Goal: Task Accomplishment & Management: Complete application form

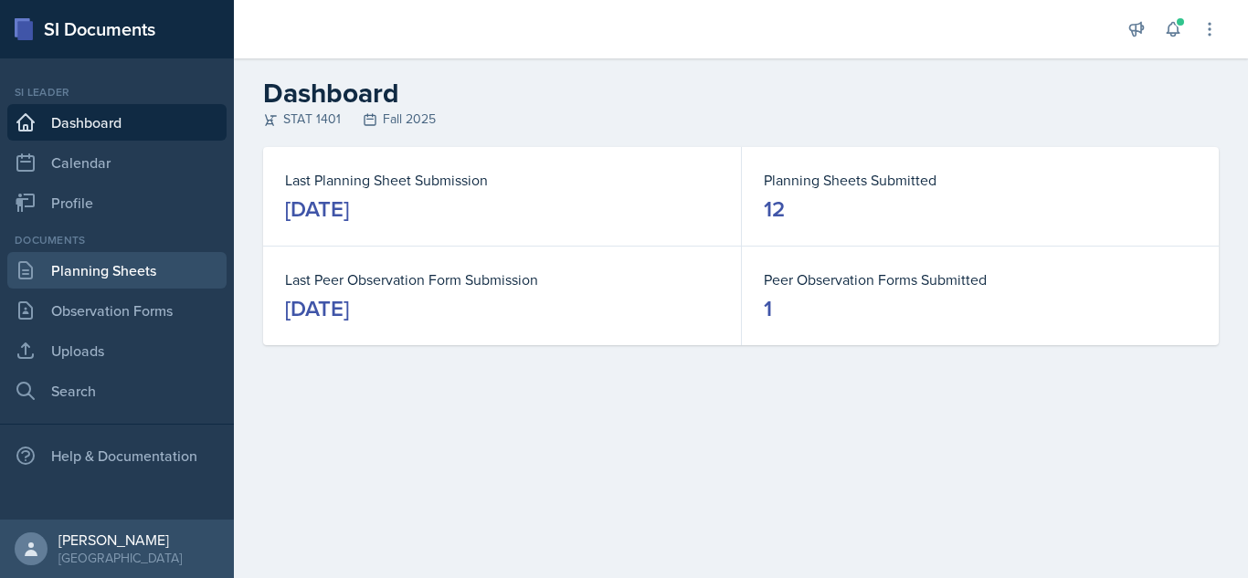
click at [196, 253] on link "Planning Sheets" at bounding box center [116, 270] width 219 height 37
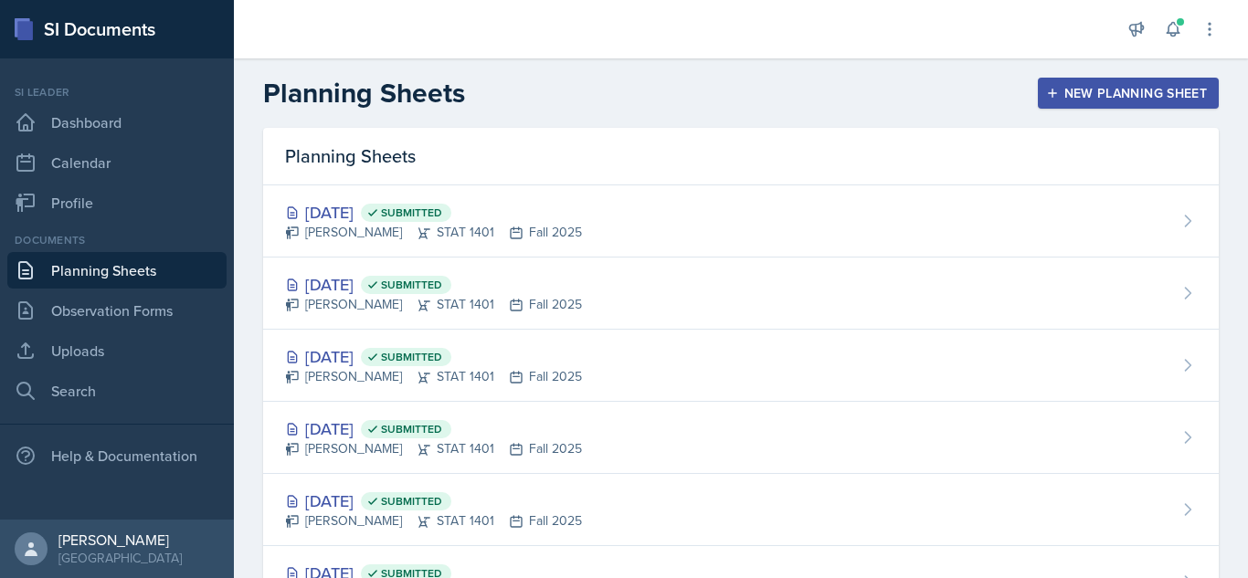
click at [1068, 86] on div "New Planning Sheet" at bounding box center [1128, 93] width 157 height 15
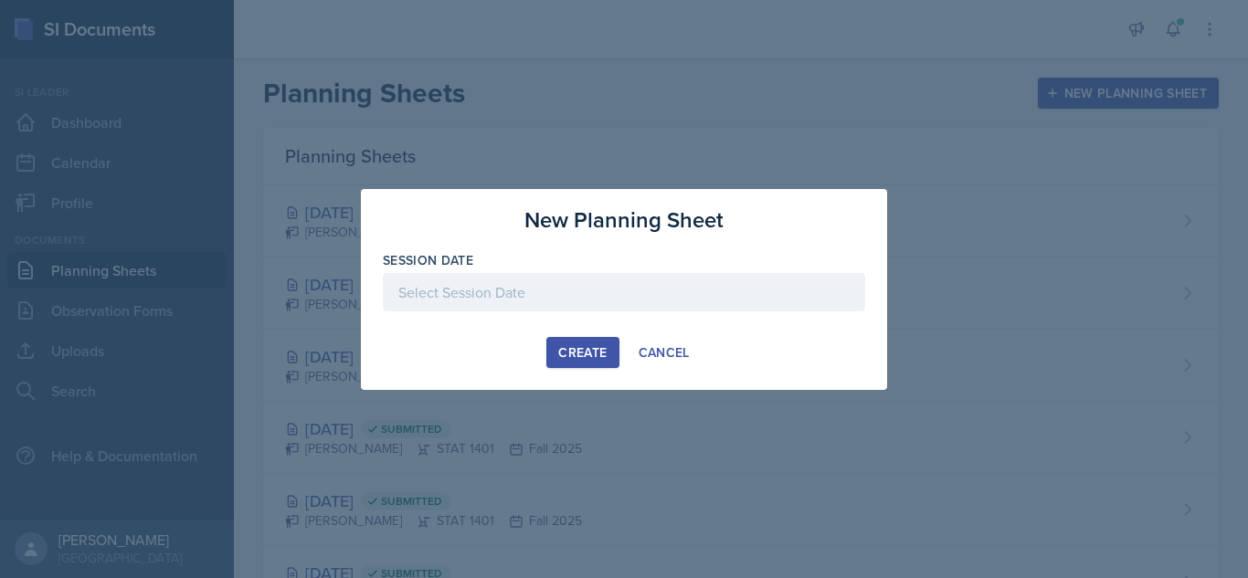
click at [760, 291] on div at bounding box center [624, 292] width 482 height 38
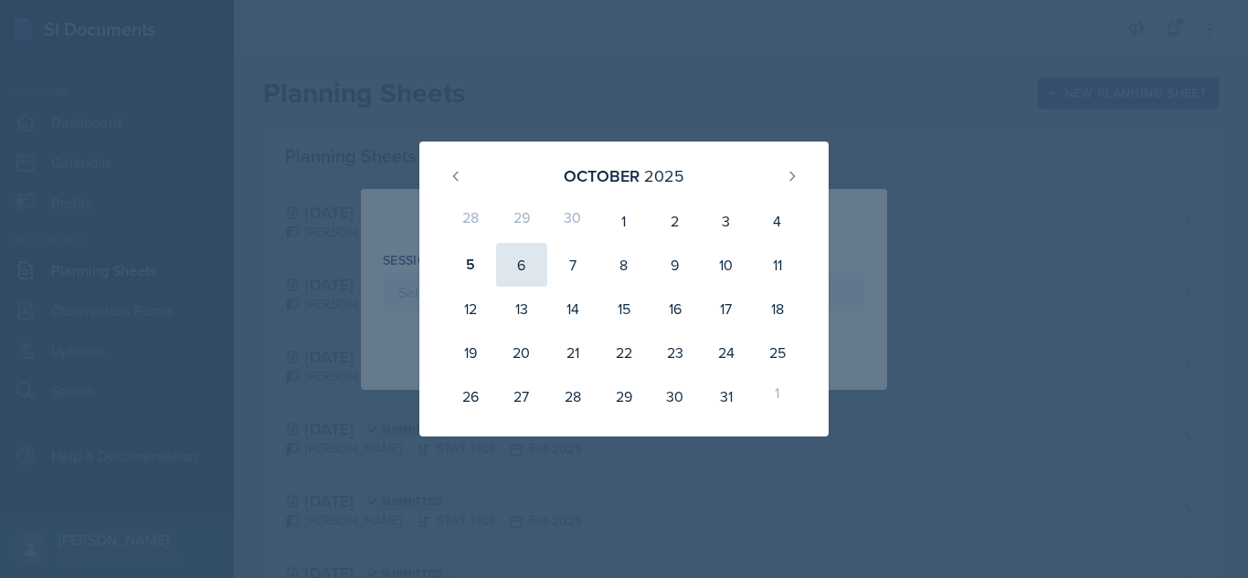
click at [509, 269] on div "6" at bounding box center [521, 265] width 51 height 44
type input "[DATE]"
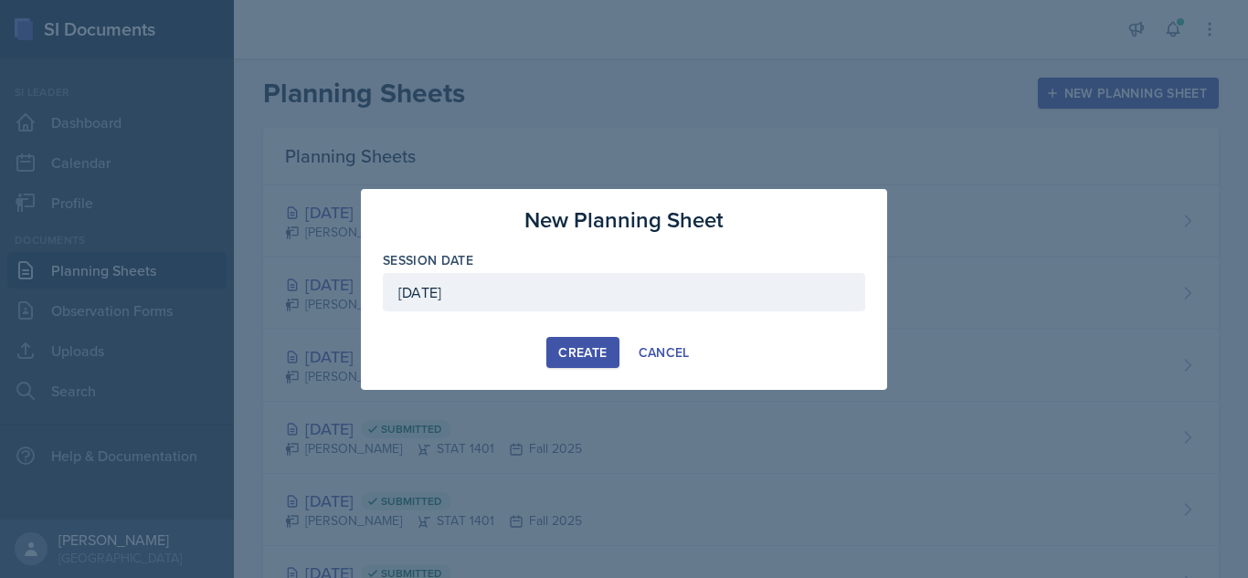
click at [579, 353] on div "Create" at bounding box center [582, 352] width 48 height 15
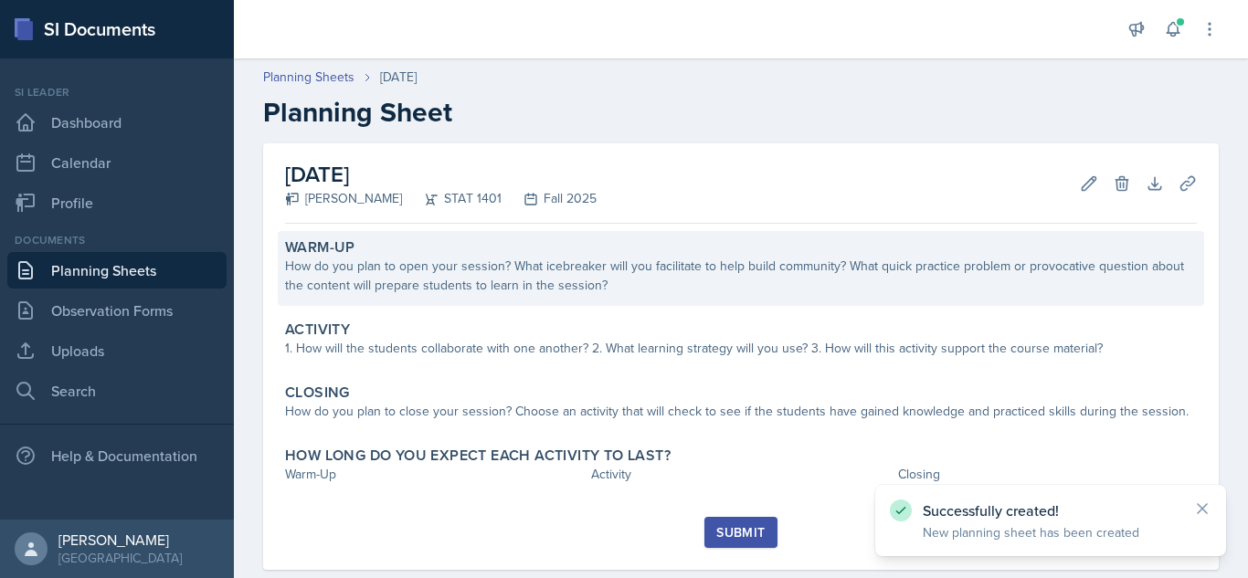
click at [608, 267] on div "How do you plan to open your session? What icebreaker will you facilitate to he…" at bounding box center [741, 276] width 912 height 38
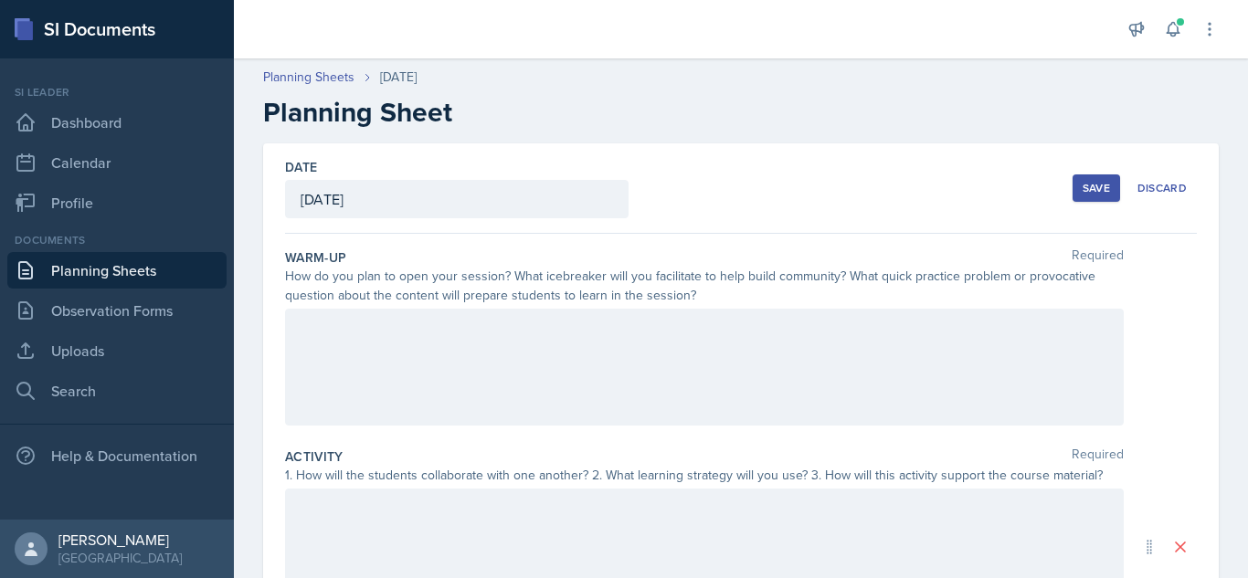
click at [541, 322] on div at bounding box center [704, 367] width 839 height 117
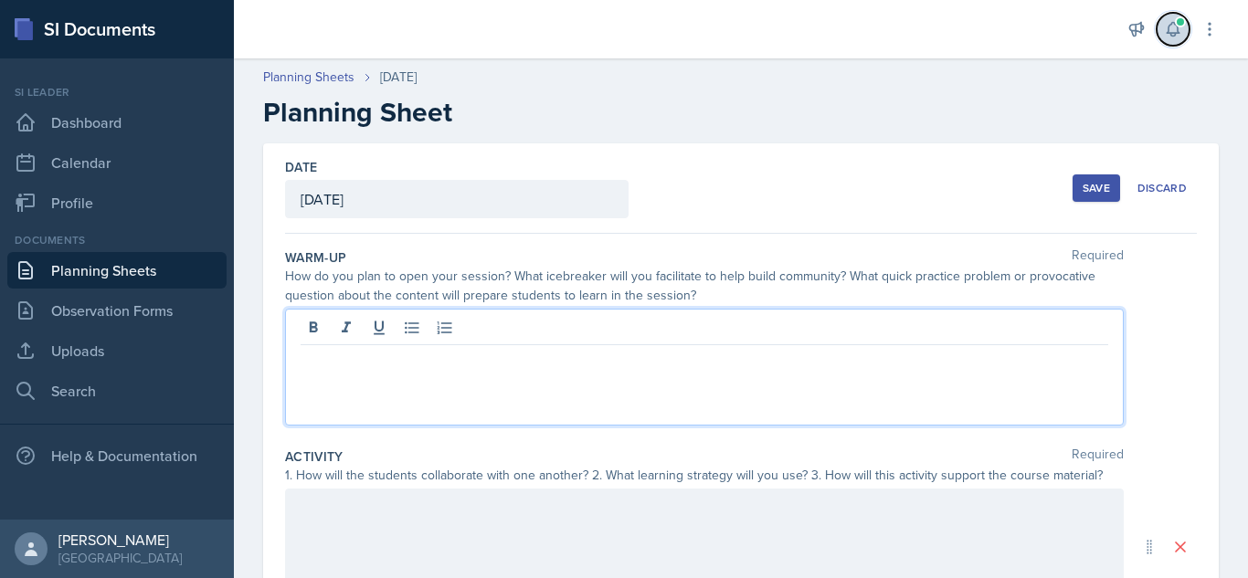
click at [1177, 29] on icon at bounding box center [1173, 29] width 18 height 18
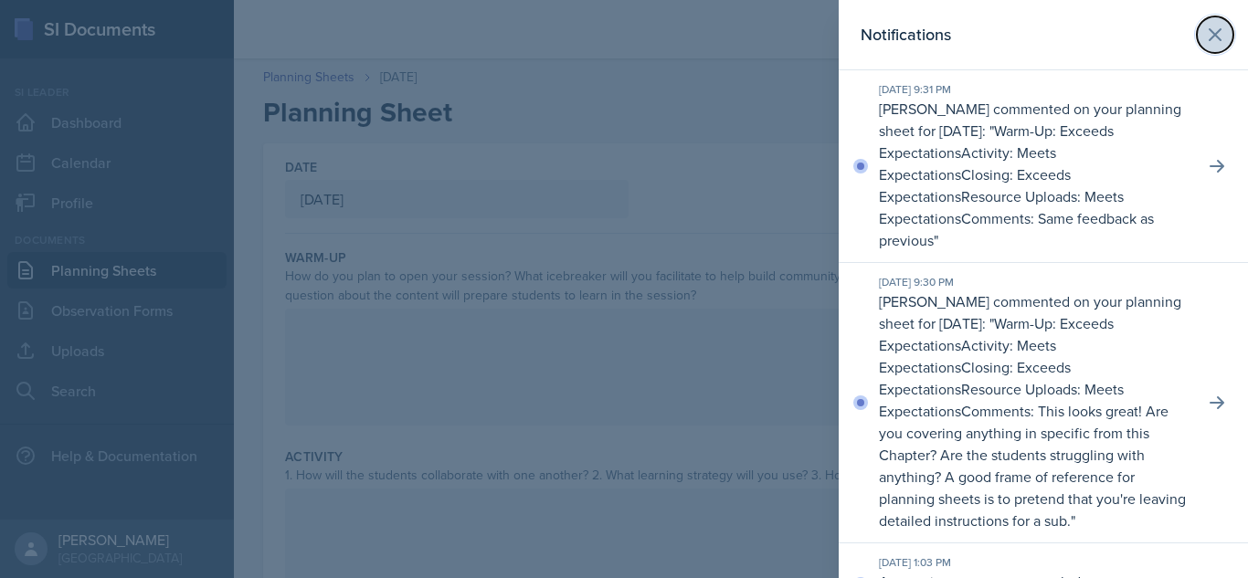
click at [1204, 24] on icon at bounding box center [1215, 35] width 22 height 22
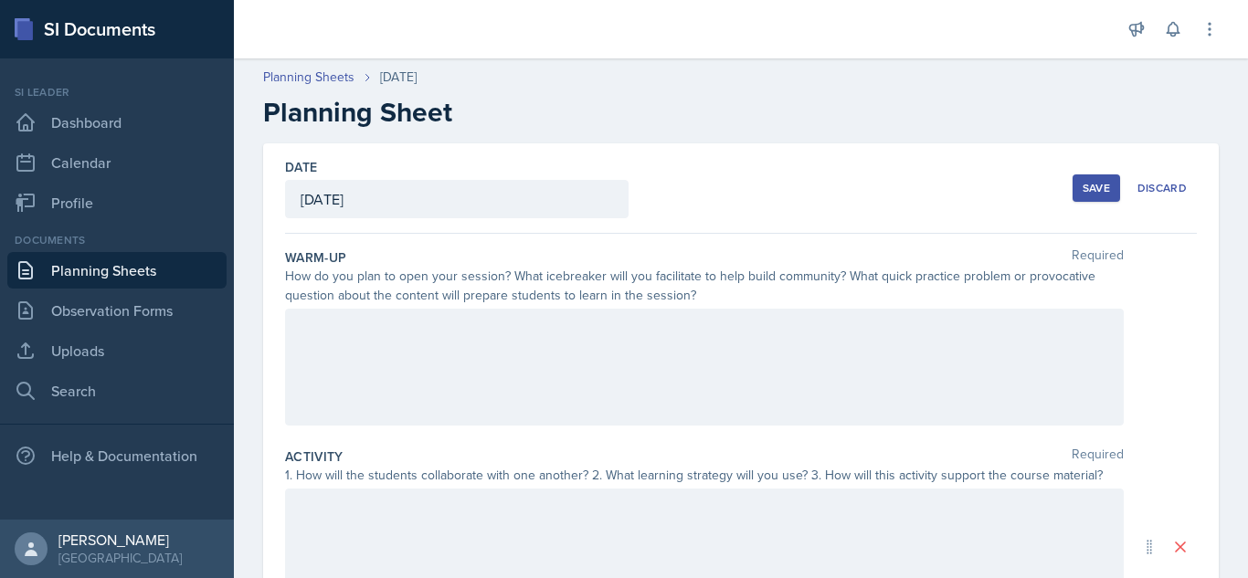
click at [630, 350] on div at bounding box center [704, 367] width 839 height 117
click at [407, 329] on icon at bounding box center [412, 329] width 14 height 12
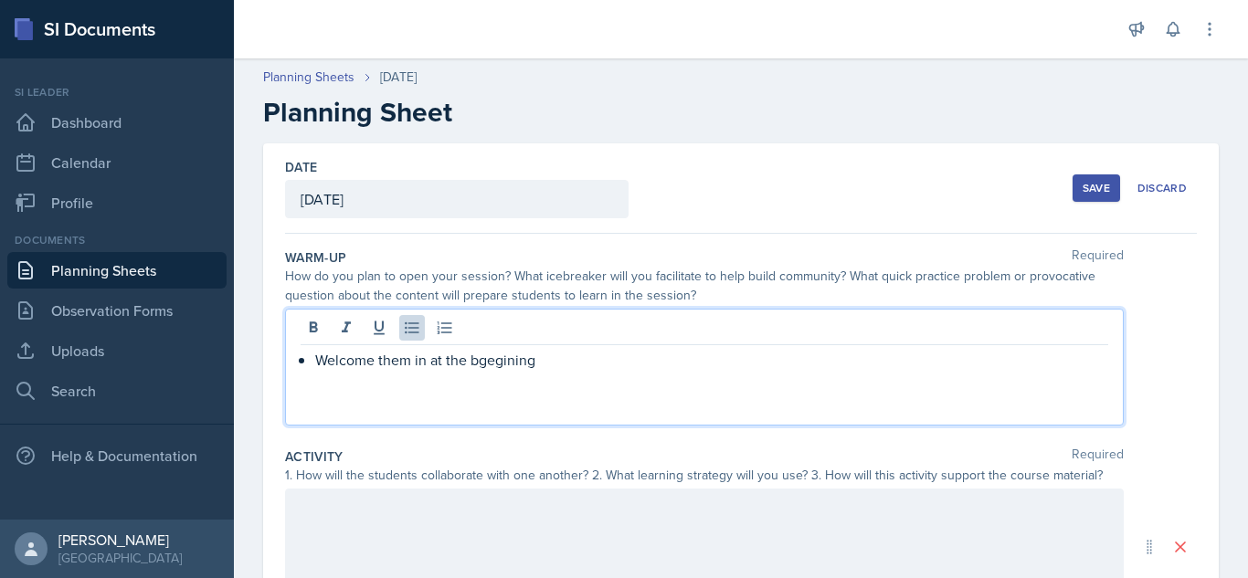
click at [482, 360] on p "Welcome them in at the bgegining" at bounding box center [711, 360] width 793 height 22
click at [487, 358] on p "Welcome them in at the begining" at bounding box center [711, 360] width 793 height 22
click at [574, 365] on p "Welcome them in at the beggining" at bounding box center [711, 360] width 793 height 22
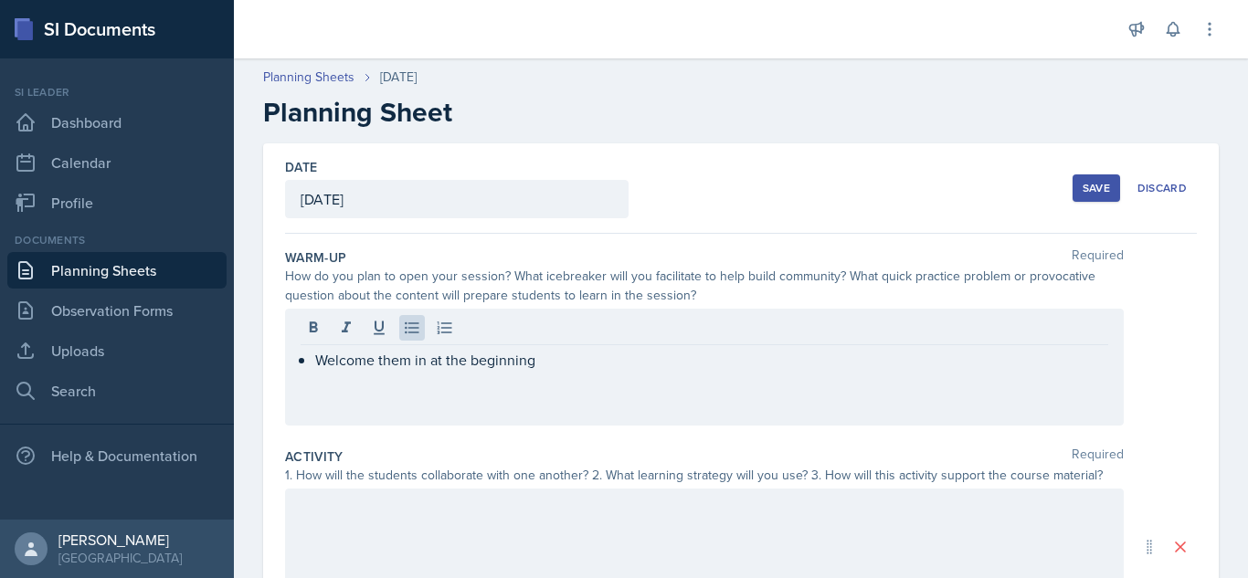
click at [760, 394] on div "Welcome them in at the beginning" at bounding box center [704, 367] width 839 height 117
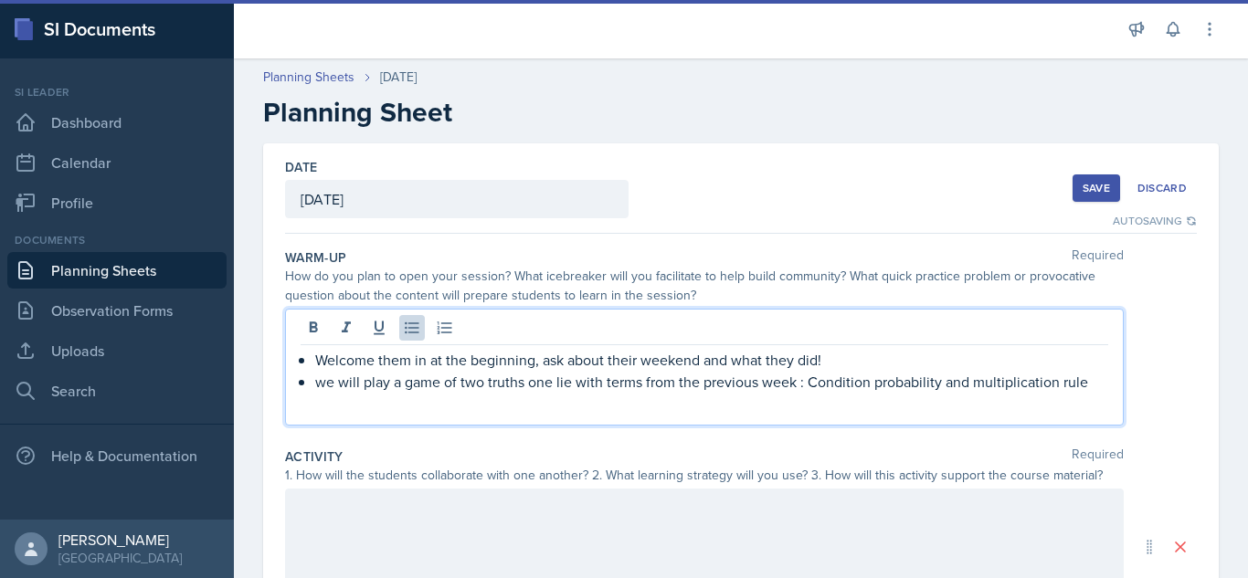
click at [799, 384] on p "we will play a game of two truths one lie with terms from the previous week : C…" at bounding box center [711, 382] width 793 height 22
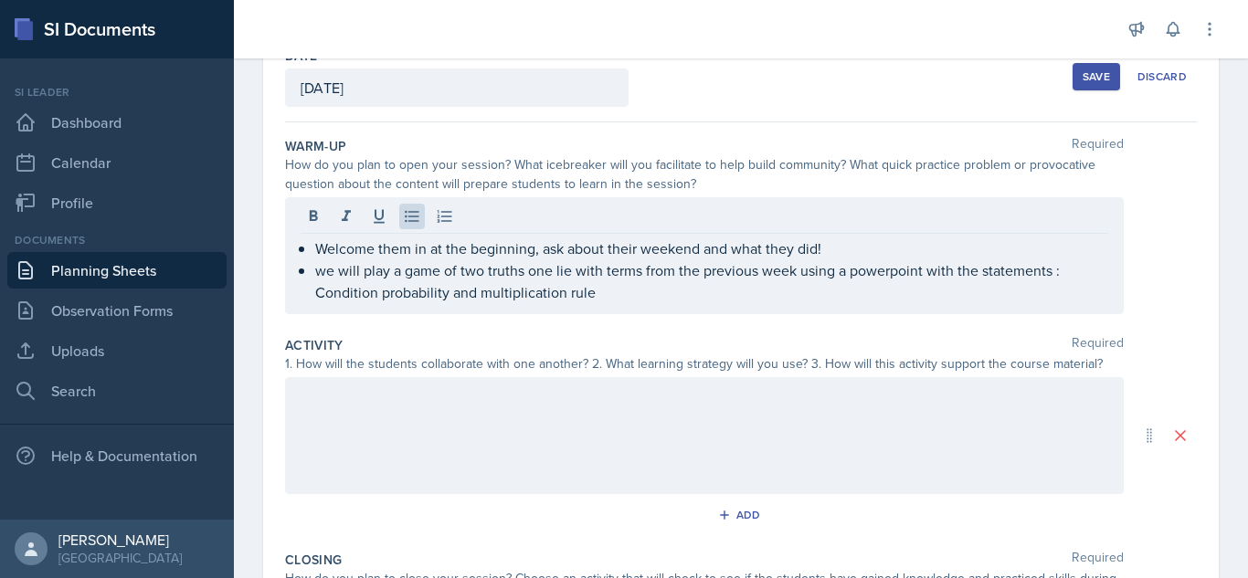
scroll to position [123, 0]
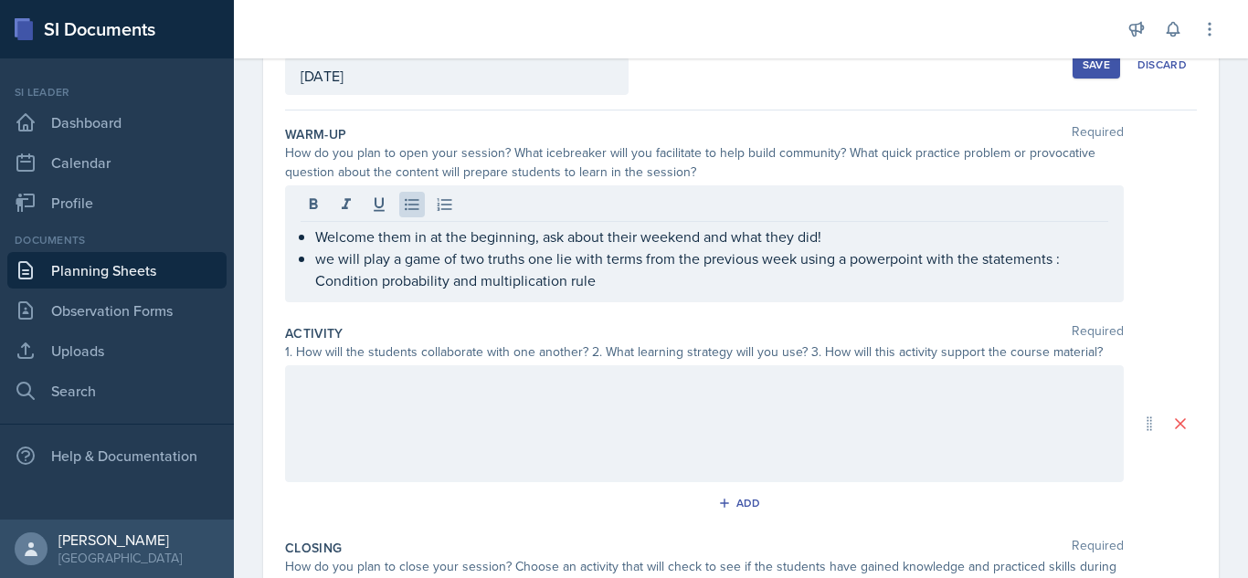
click at [643, 398] on div at bounding box center [704, 423] width 839 height 117
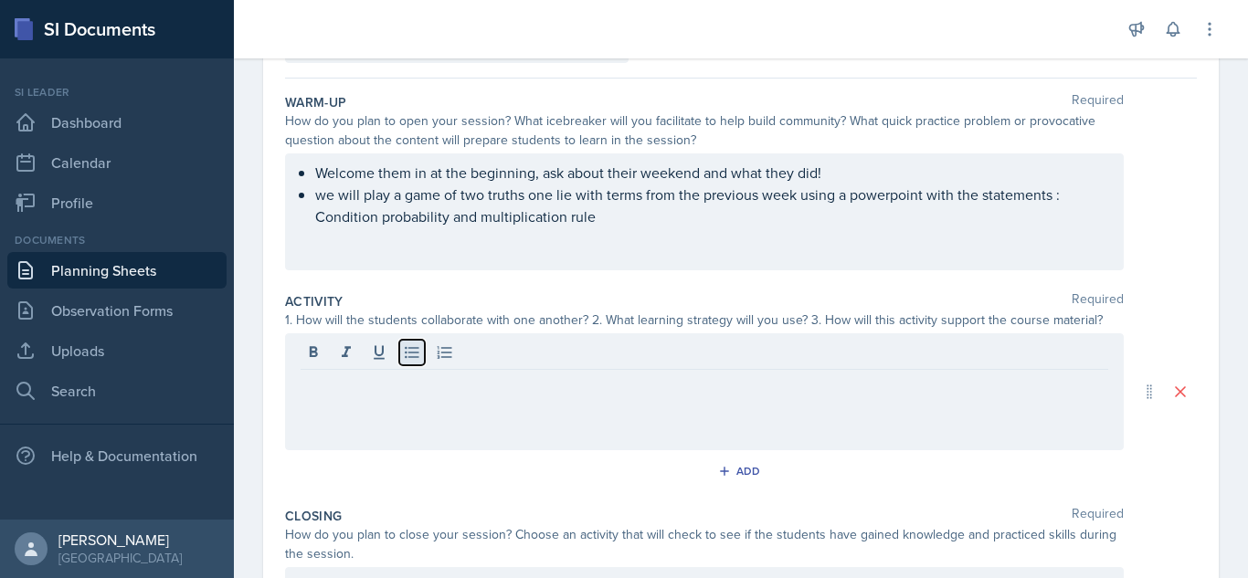
click at [409, 354] on icon at bounding box center [412, 353] width 18 height 18
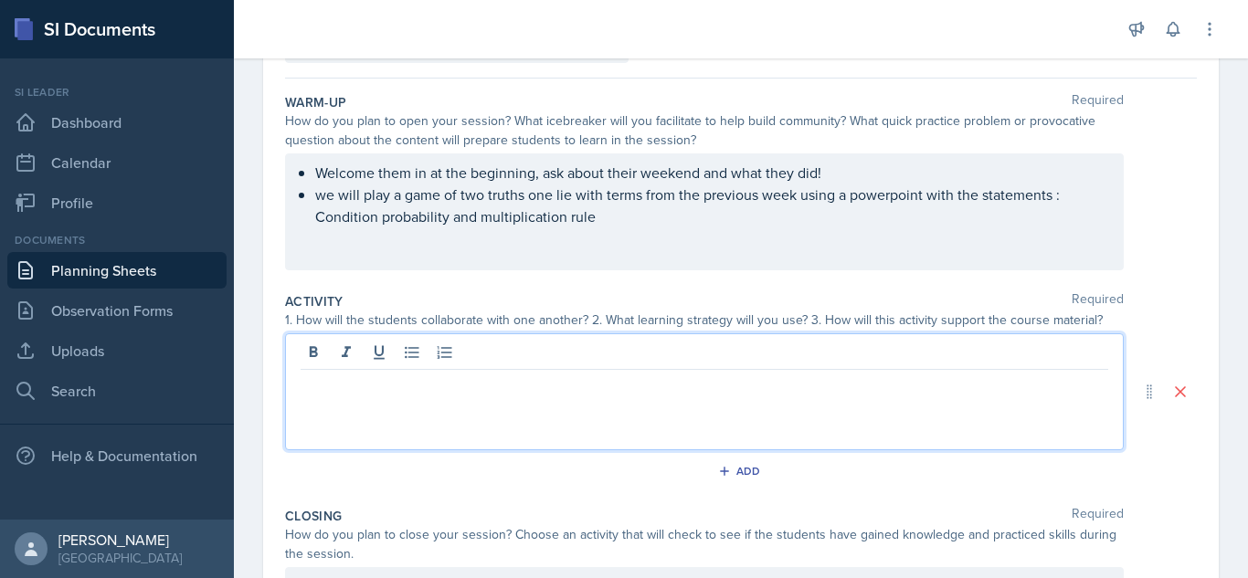
scroll to position [187, 0]
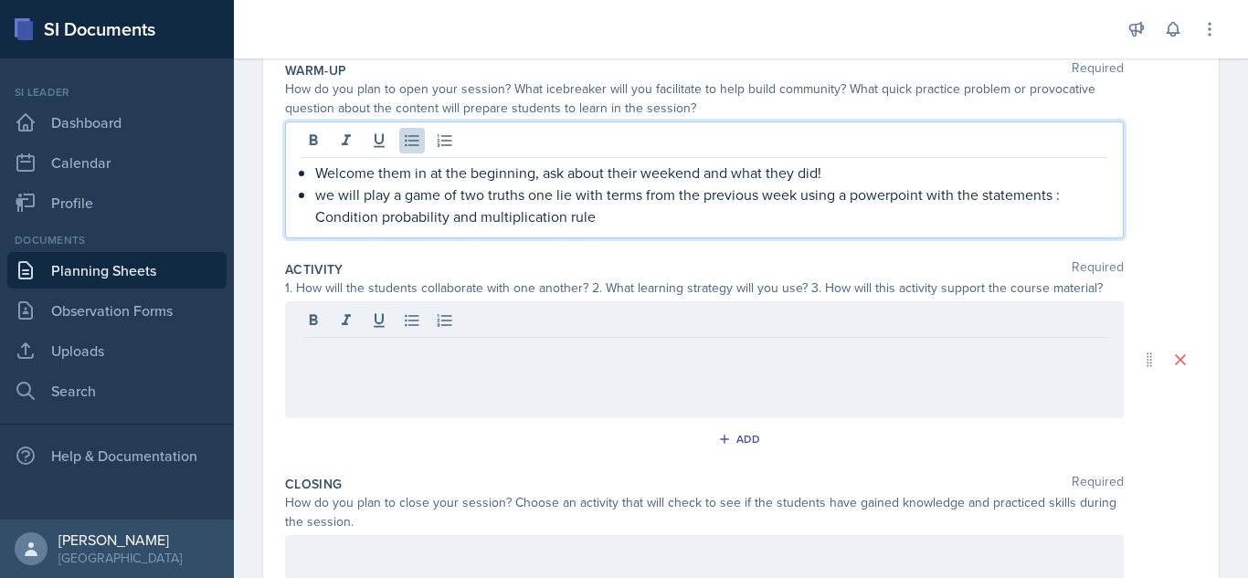
click at [979, 196] on p "we will play a game of two truths one lie with terms from the previous week usi…" at bounding box center [711, 206] width 793 height 44
click at [889, 197] on p "we will play a game of two truths one lie with terms from the previous week usi…" at bounding box center [711, 206] width 793 height 44
click at [1064, 195] on p "we will play a game of two truths one lie with terms from the previous week usi…" at bounding box center [711, 206] width 793 height 44
click at [654, 216] on p "we will play a game of two truths one lie with terms from the previous week usi…" at bounding box center [711, 206] width 793 height 44
click at [990, 190] on p "we will play a game of two truths one lie with terms from the previous week usi…" at bounding box center [711, 206] width 793 height 44
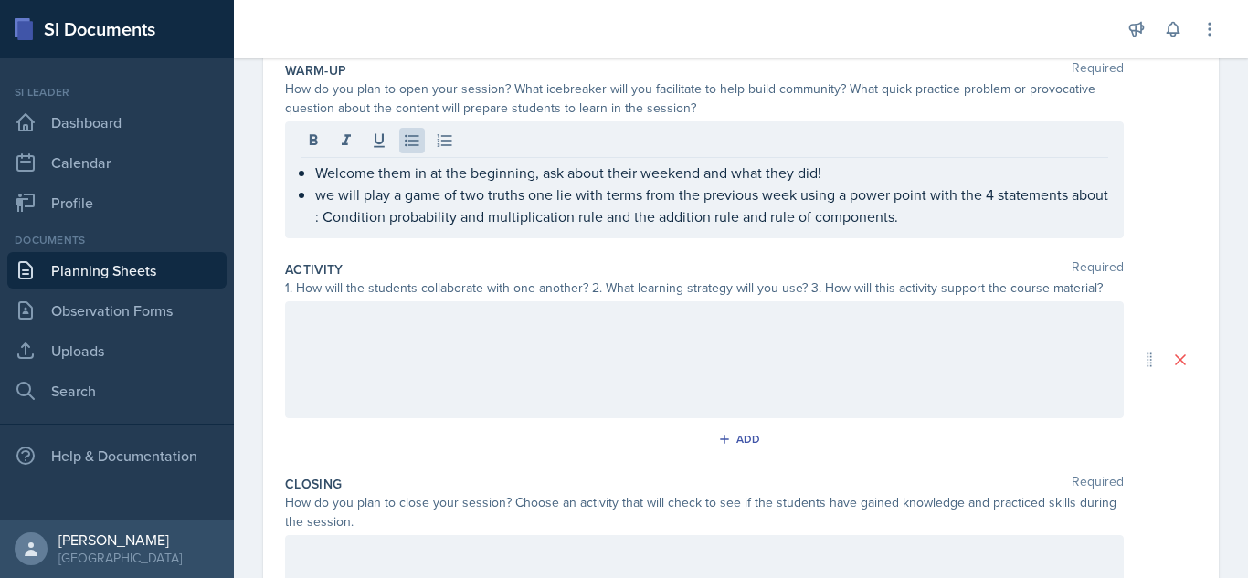
click at [954, 358] on div at bounding box center [704, 360] width 839 height 117
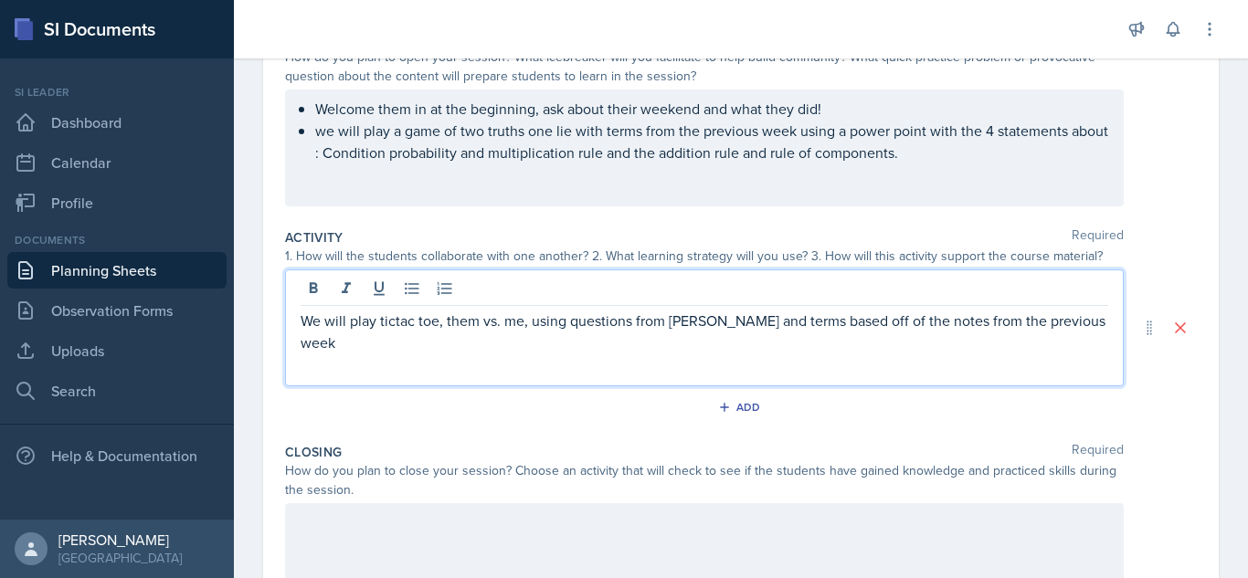
click at [302, 320] on p "We will play tictac toe, them vs. me, using questions from [PERSON_NAME] and te…" at bounding box center [705, 332] width 808 height 44
click at [402, 296] on button at bounding box center [412, 289] width 26 height 26
click at [409, 317] on p "We will play tictac toe, them vs. me, using questions from [PERSON_NAME] and te…" at bounding box center [711, 332] width 793 height 44
click at [360, 344] on p "We will play tic-tac toe, them vs. me, using questions from [PERSON_NAME] and t…" at bounding box center [711, 332] width 793 height 44
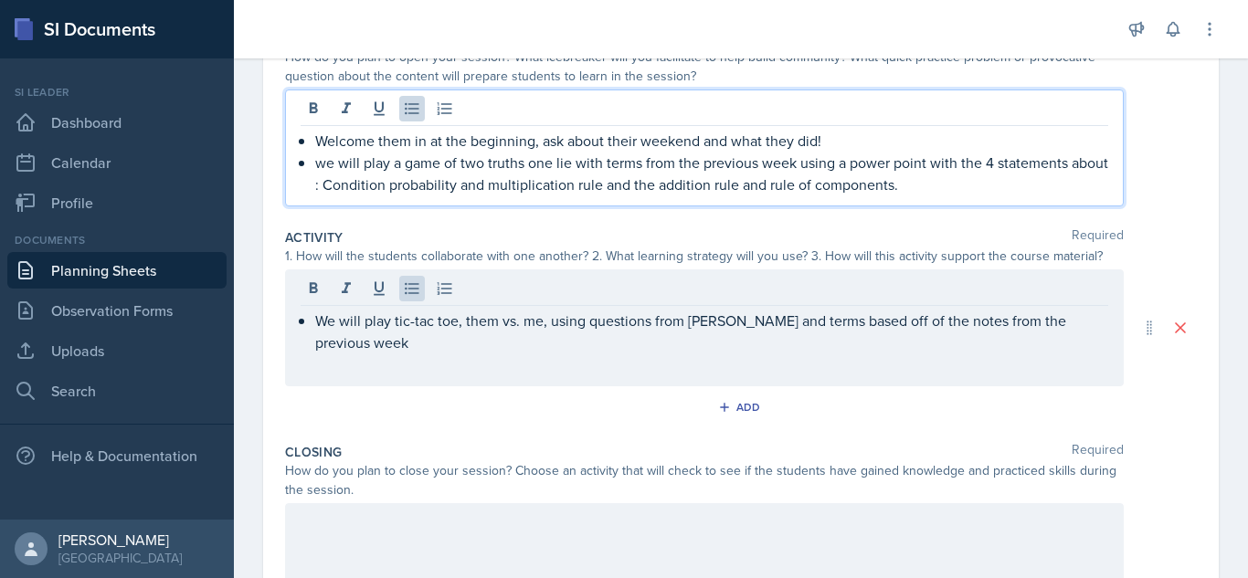
drag, startPoint x: 364, startPoint y: 155, endPoint x: 619, endPoint y: 208, distance: 260.4
click at [619, 208] on div "Warm-Up Required How do you plan to open your session? What icebreaker will you…" at bounding box center [741, 121] width 912 height 199
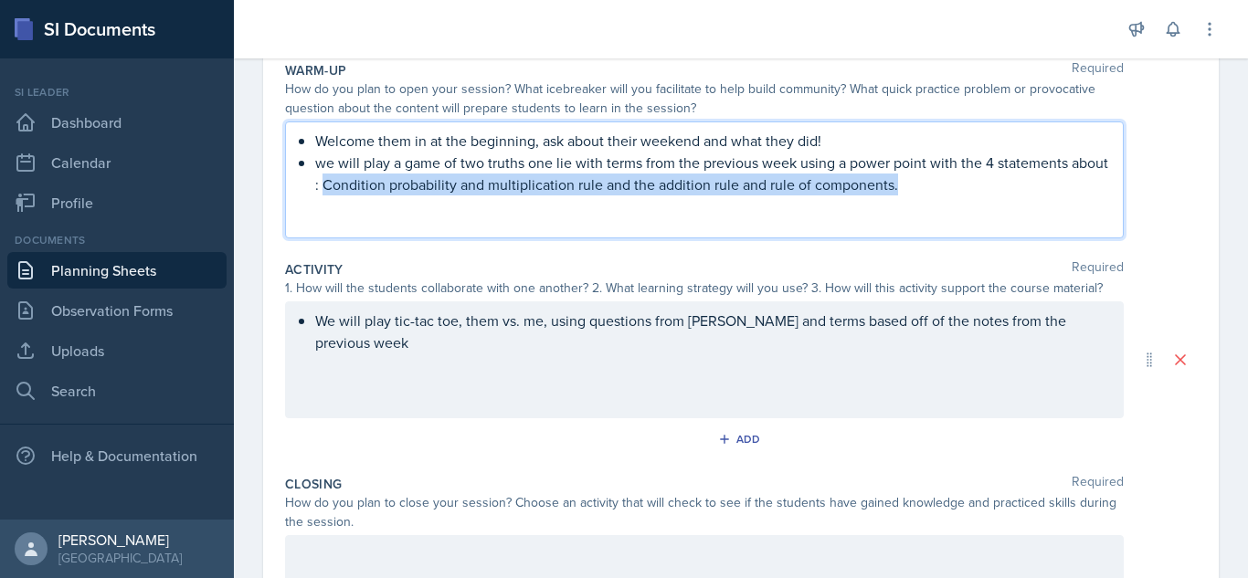
drag, startPoint x: 364, startPoint y: 187, endPoint x: 969, endPoint y: 207, distance: 605.2
click at [969, 208] on div "Welcome them in at the beginning, ask about their weekend and what they did! we…" at bounding box center [704, 180] width 839 height 117
copy p "Condition probability and multiplication rule and the addition rule and rule of…"
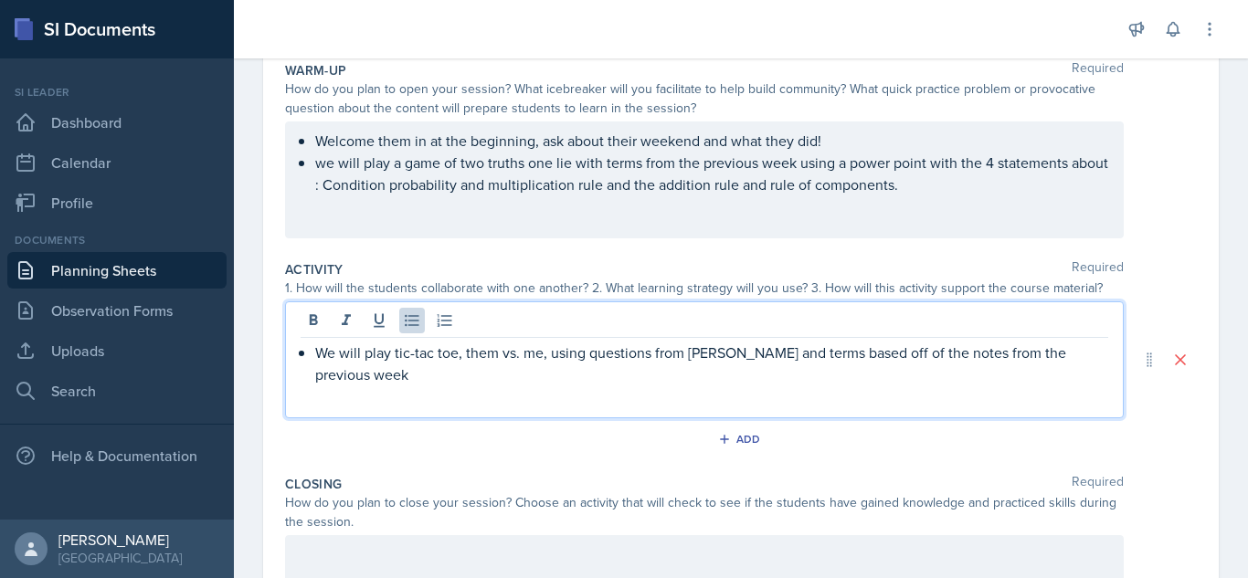
click at [378, 342] on p "We will play tic-tac toe, them vs. me, using questions from [PERSON_NAME] and t…" at bounding box center [711, 364] width 793 height 44
click at [355, 376] on p "We will play tic-tac toe, them vs. me, using questions from ALEKS and terms bas…" at bounding box center [711, 364] width 793 height 44
click at [958, 374] on p "We will play tic-tac toe, them vs. me, using questions from ALEKS and terms bas…" at bounding box center [711, 364] width 793 height 44
click at [924, 353] on p "We will play tic-tac toe, them vs. me, using questions from ALEKS and terms bas…" at bounding box center [711, 364] width 793 height 44
click at [943, 373] on p "We will play tic-tac toe, them vs. me, using questions from ALEKS and terms bas…" at bounding box center [711, 364] width 793 height 44
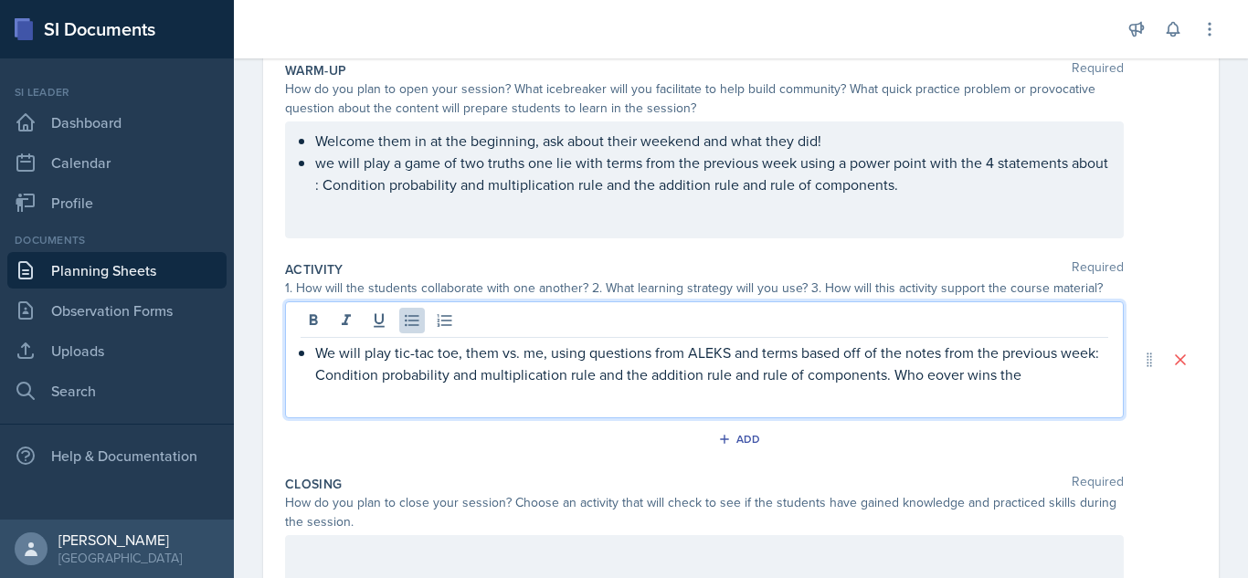
click at [972, 373] on p "We will play tic-tac toe, them vs. me, using questions from ALEKS and terms bas…" at bounding box center [711, 364] width 793 height 44
click at [1054, 383] on p "We will play tic-tac toe, them vs. me, using questions from ALEKS and terms bas…" at bounding box center [711, 364] width 793 height 44
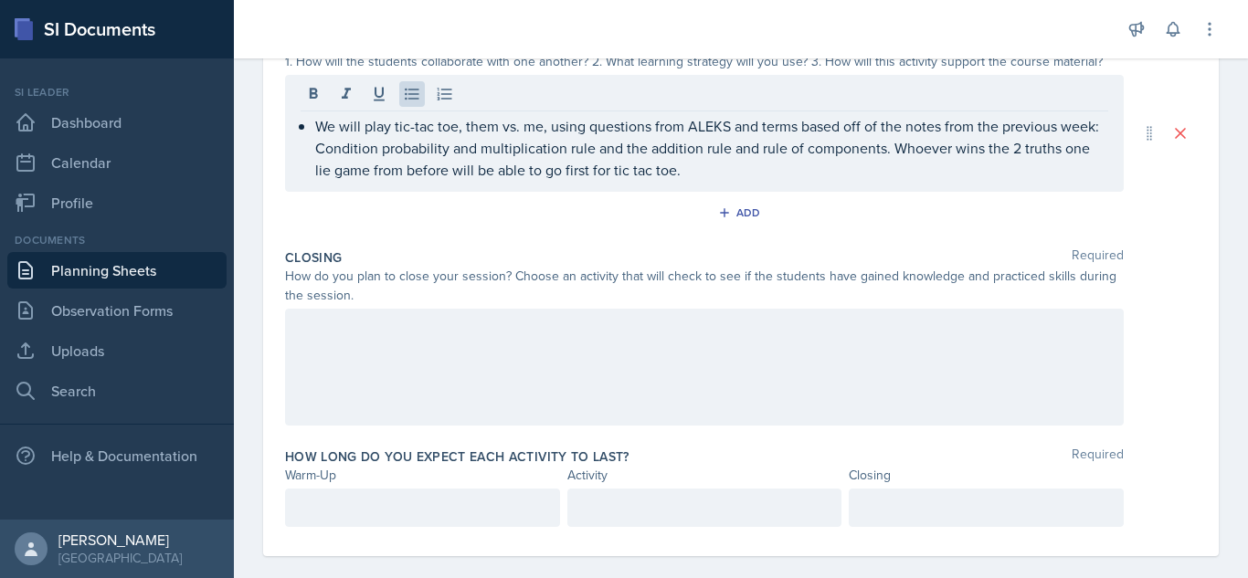
scroll to position [436, 0]
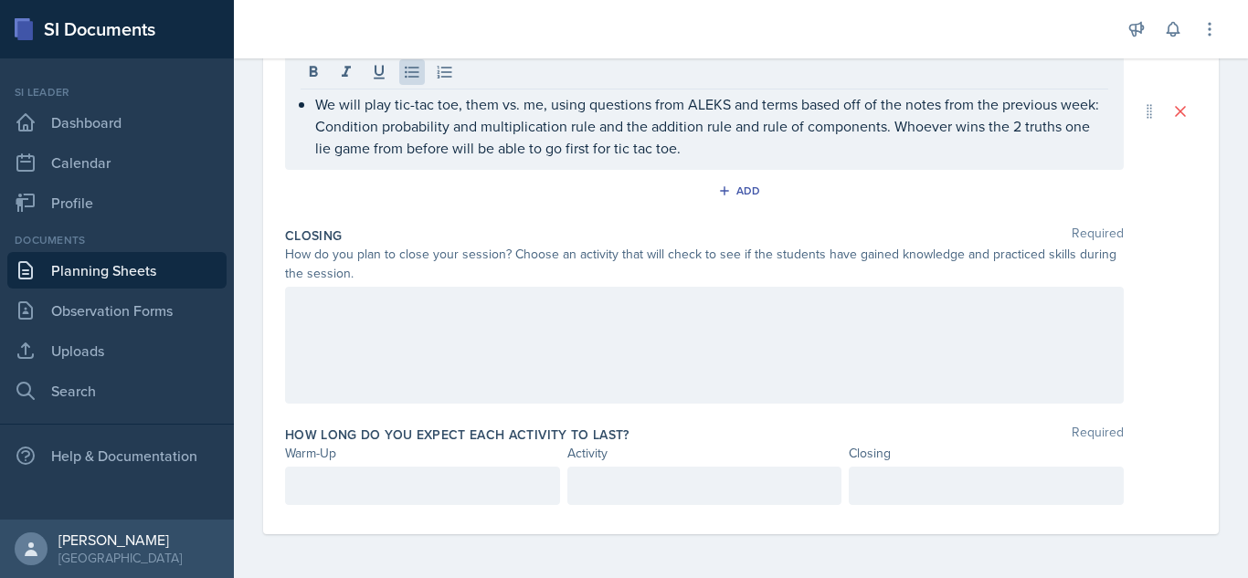
click at [710, 365] on div at bounding box center [704, 345] width 839 height 117
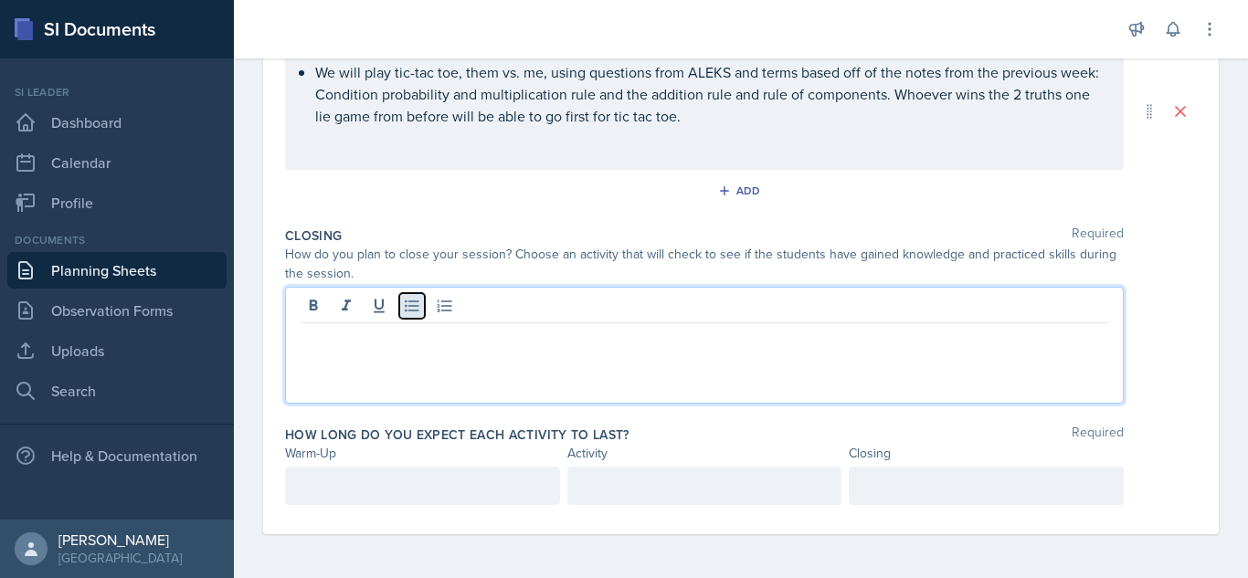
click at [409, 298] on icon at bounding box center [412, 306] width 18 height 18
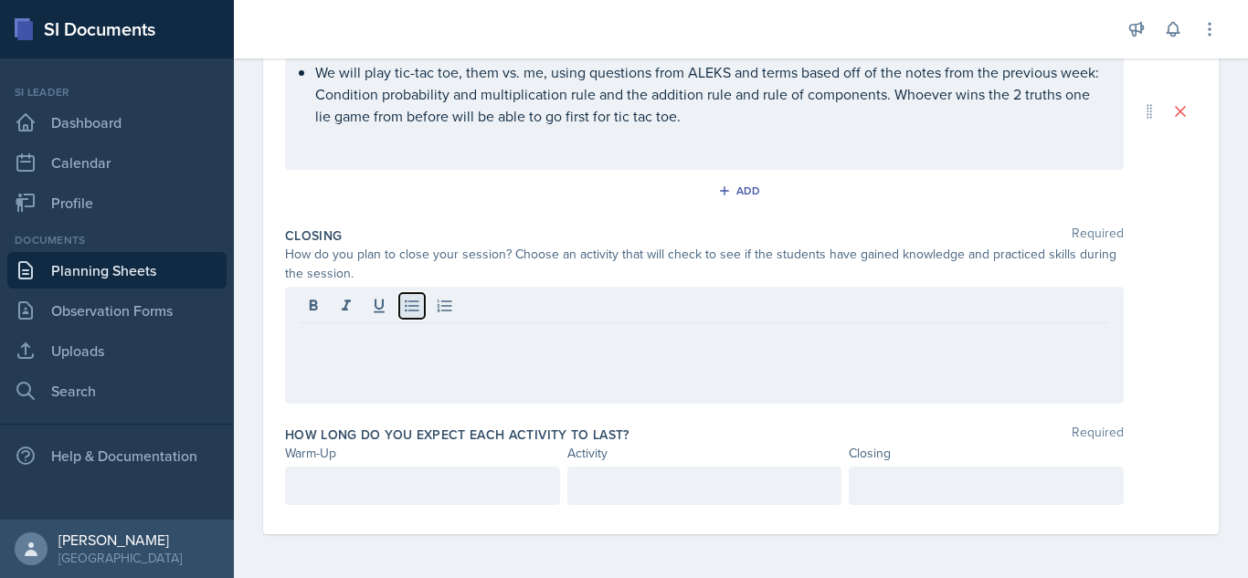
click at [411, 306] on icon at bounding box center [412, 307] width 14 height 12
click at [412, 306] on icon at bounding box center [412, 307] width 14 height 12
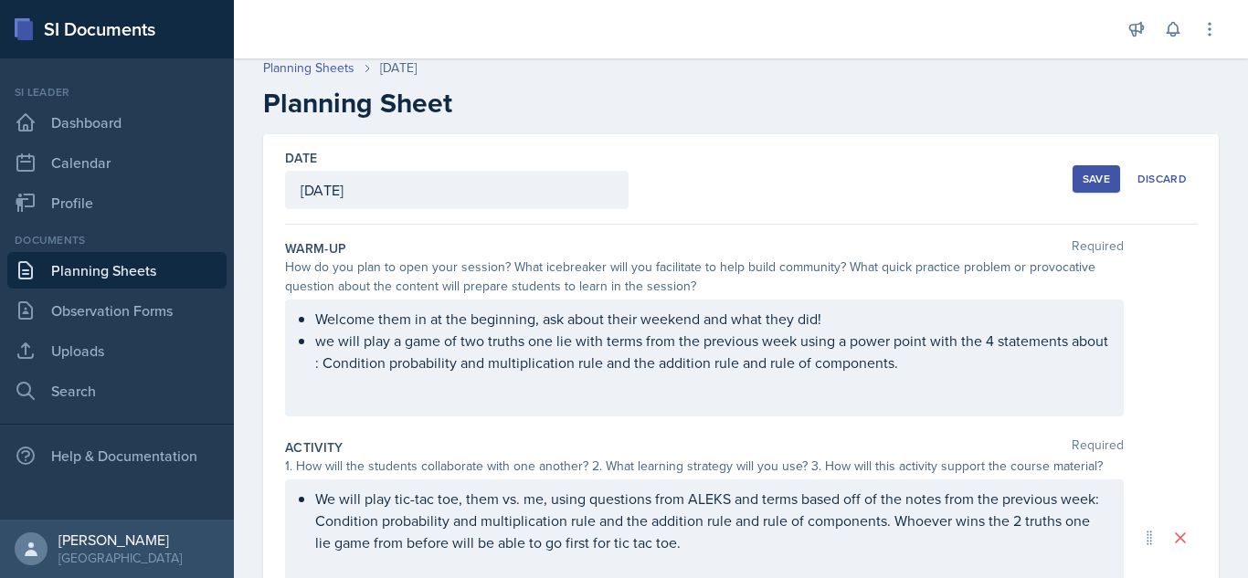
scroll to position [0, 0]
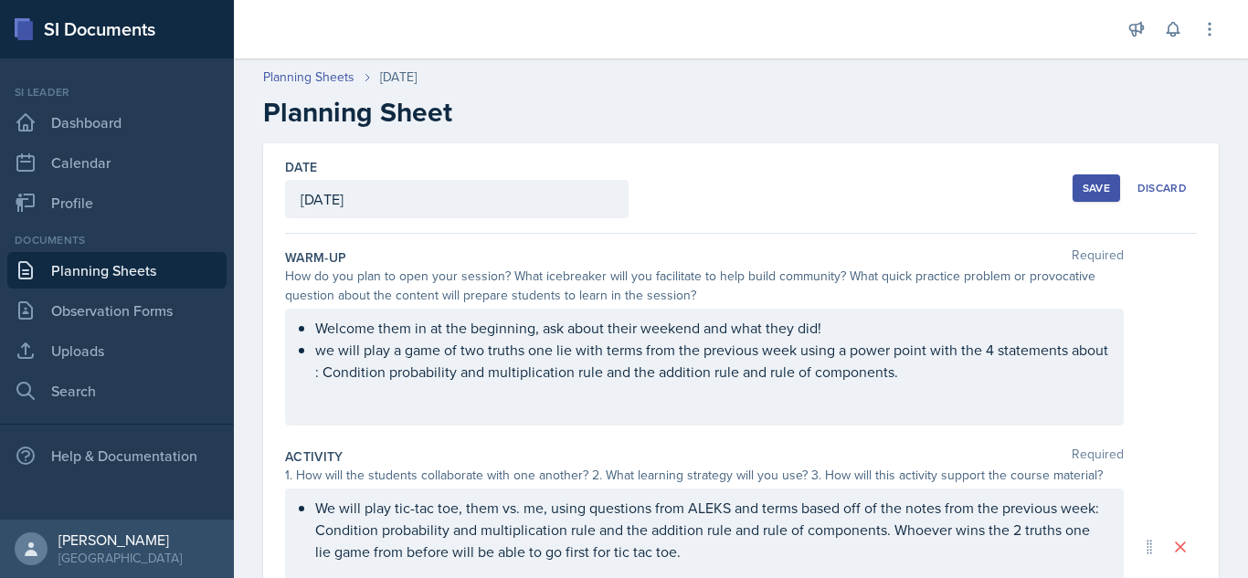
click at [1083, 179] on button "Save" at bounding box center [1097, 188] width 48 height 27
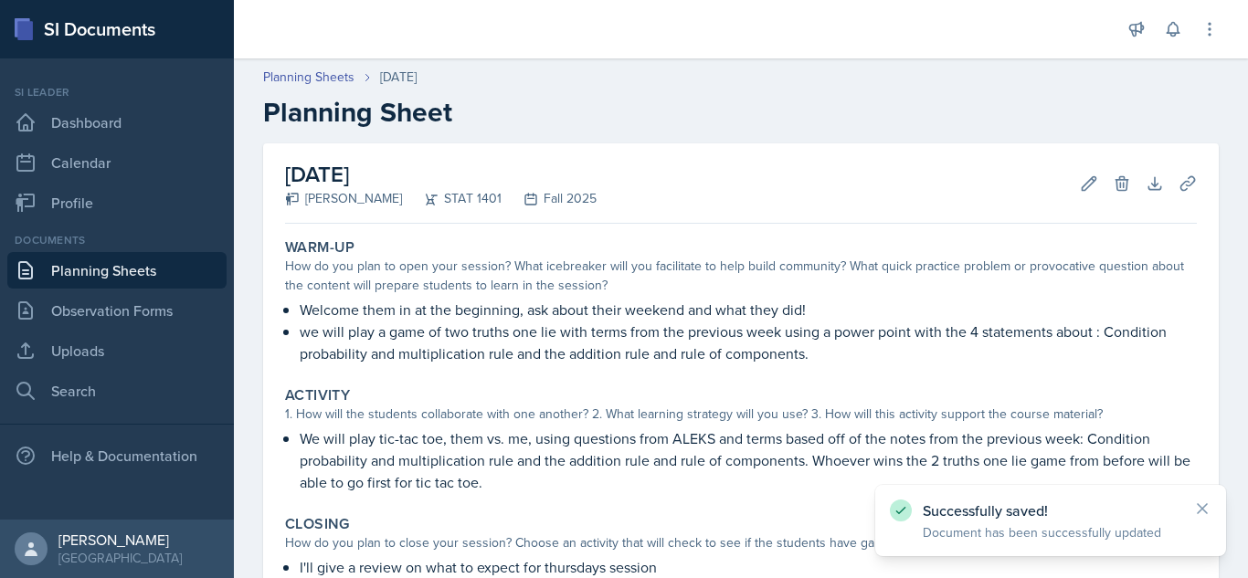
click at [70, 270] on link "Planning Sheets" at bounding box center [116, 270] width 219 height 37
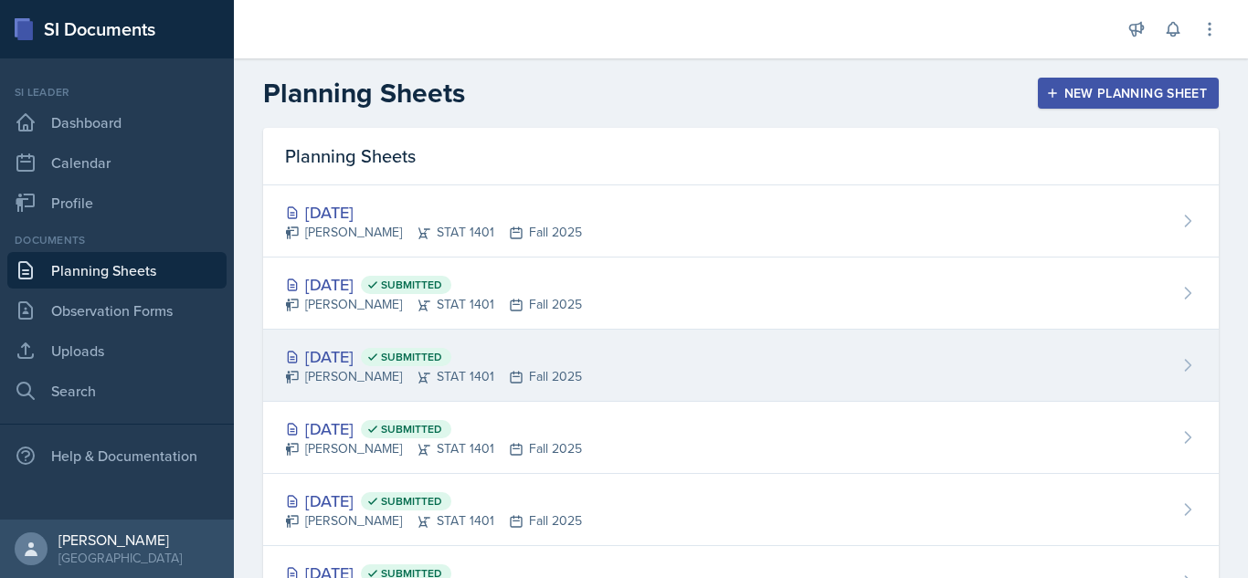
click at [565, 364] on div "[DATE] Submitted [PERSON_NAME] STAT 1401 Fall 2025" at bounding box center [741, 366] width 956 height 72
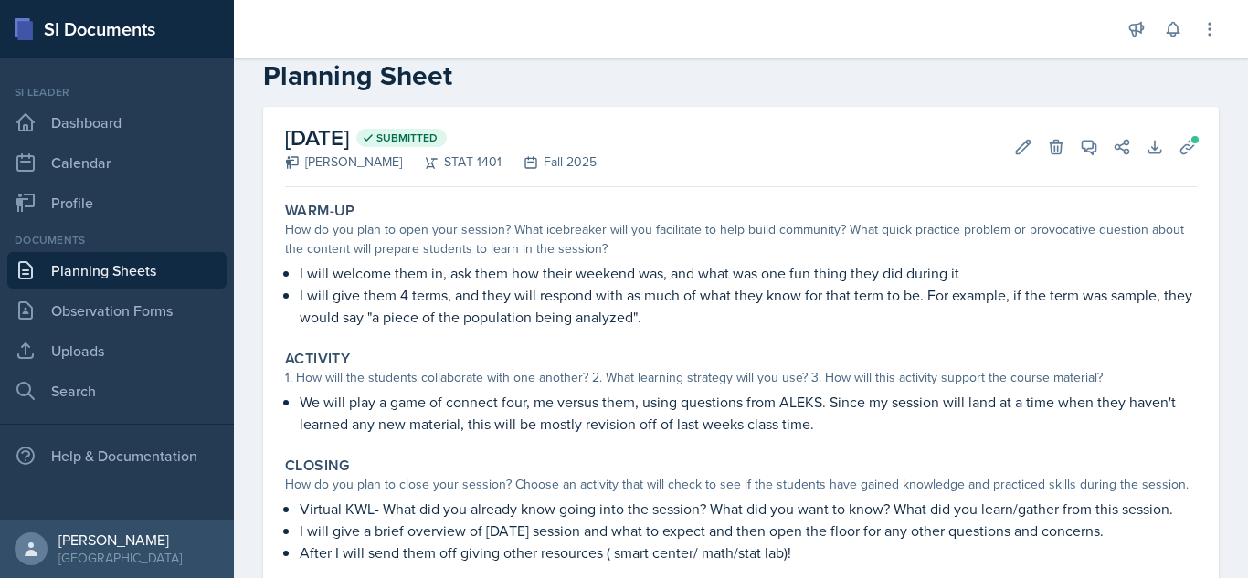
scroll to position [180, 0]
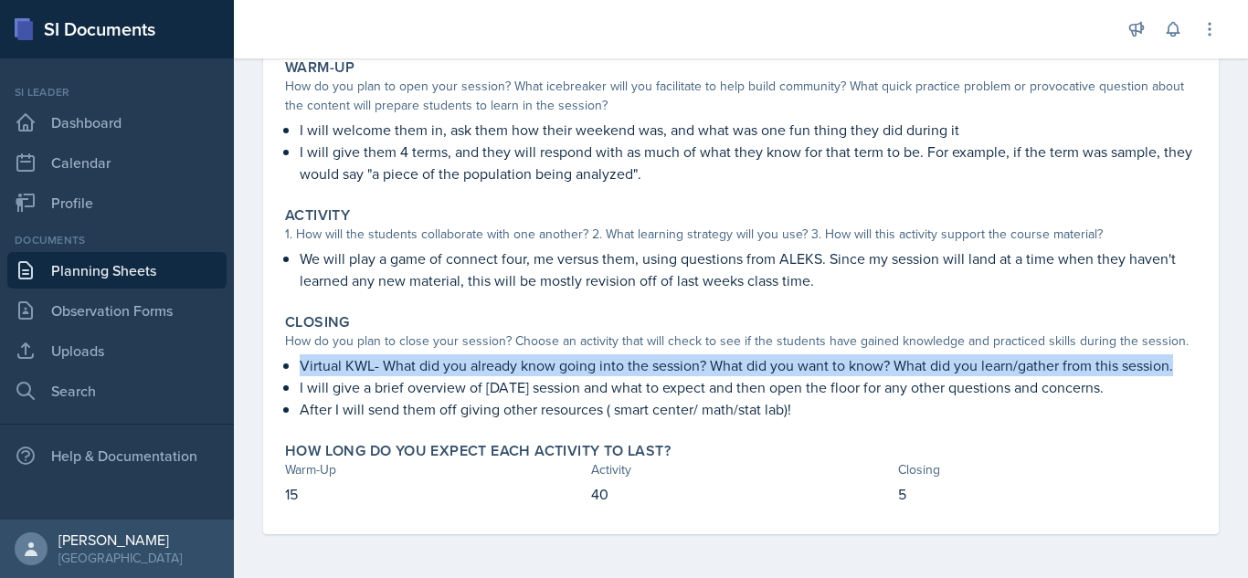
drag, startPoint x: 301, startPoint y: 358, endPoint x: 1178, endPoint y: 366, distance: 877.2
click at [1178, 366] on p "Virtual KWL- What did you already know going into the session? What did you wan…" at bounding box center [748, 366] width 897 height 22
copy p "Virtual KWL- What did you already know going into the session? What did you wan…"
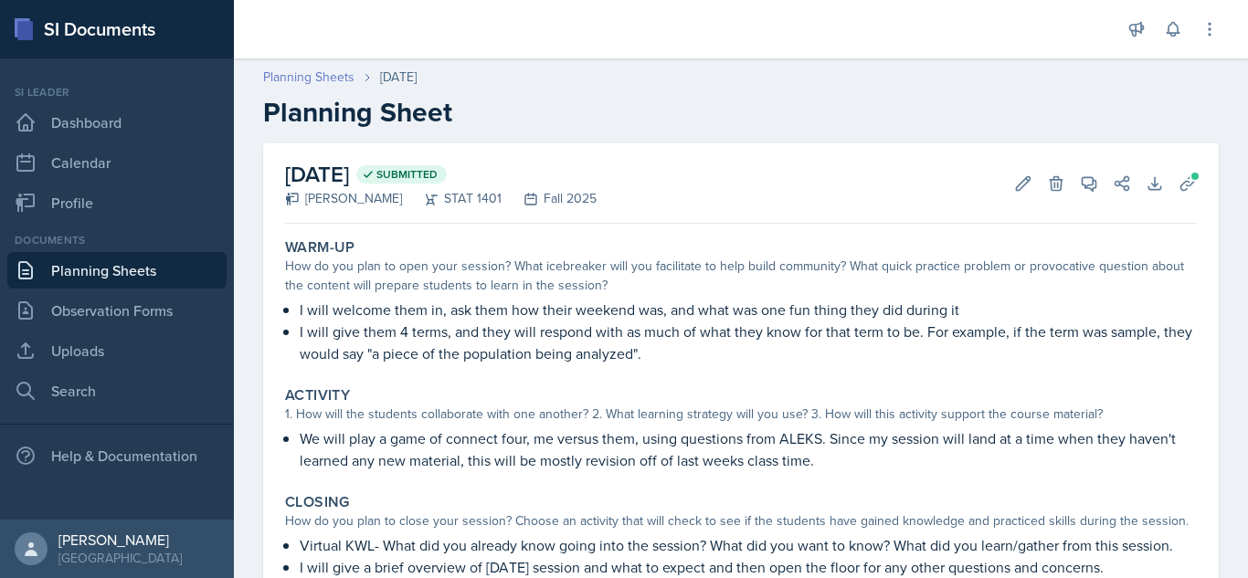
click at [294, 85] on div "Planning Sheets [DATE] Planning Sheet" at bounding box center [741, 98] width 1014 height 61
click at [292, 79] on link "Planning Sheets" at bounding box center [308, 77] width 91 height 19
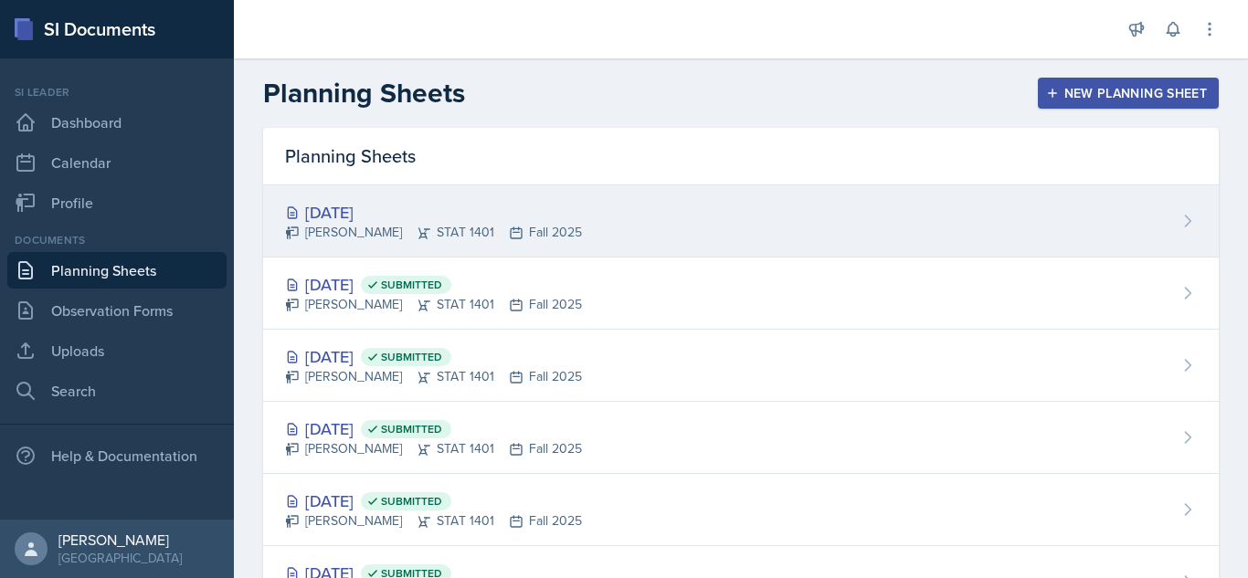
click at [641, 230] on div "[DATE] [PERSON_NAME] STAT 1401 Fall 2025" at bounding box center [741, 221] width 956 height 72
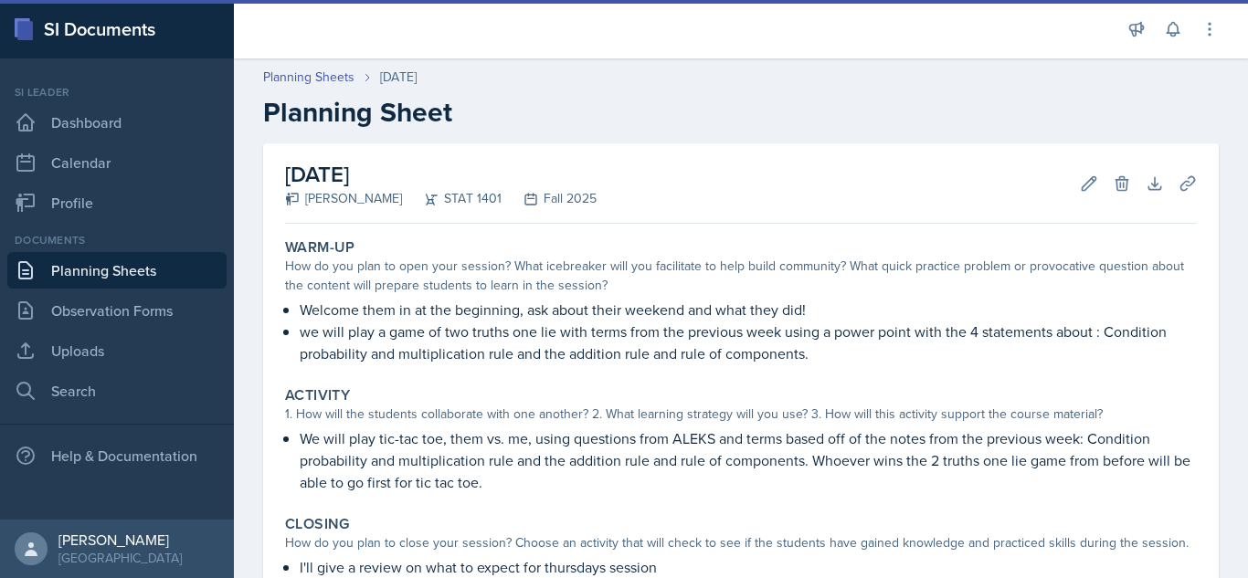
scroll to position [211, 0]
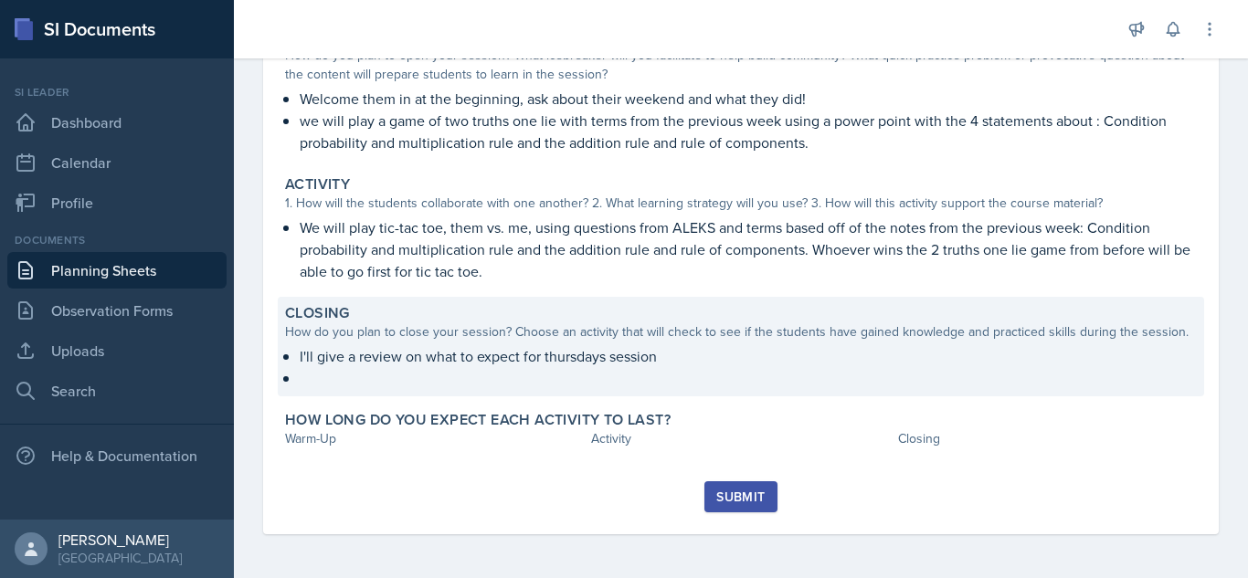
click at [619, 377] on p at bounding box center [748, 376] width 897 height 18
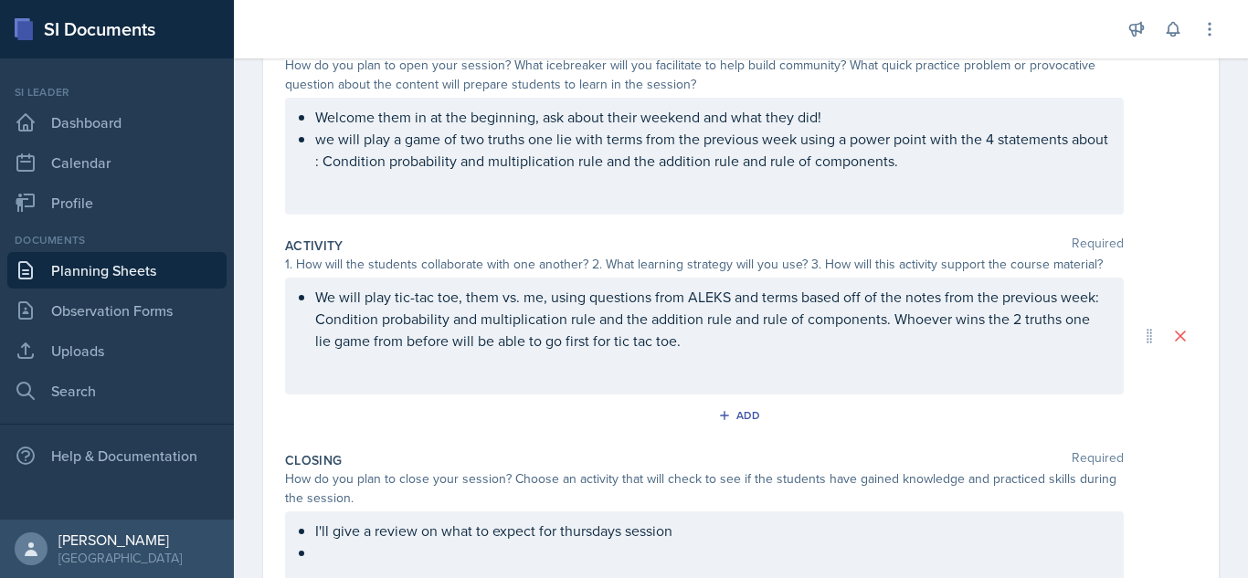
click at [334, 552] on ul "I'll give a review on what to expect for thursdays session" at bounding box center [711, 542] width 793 height 44
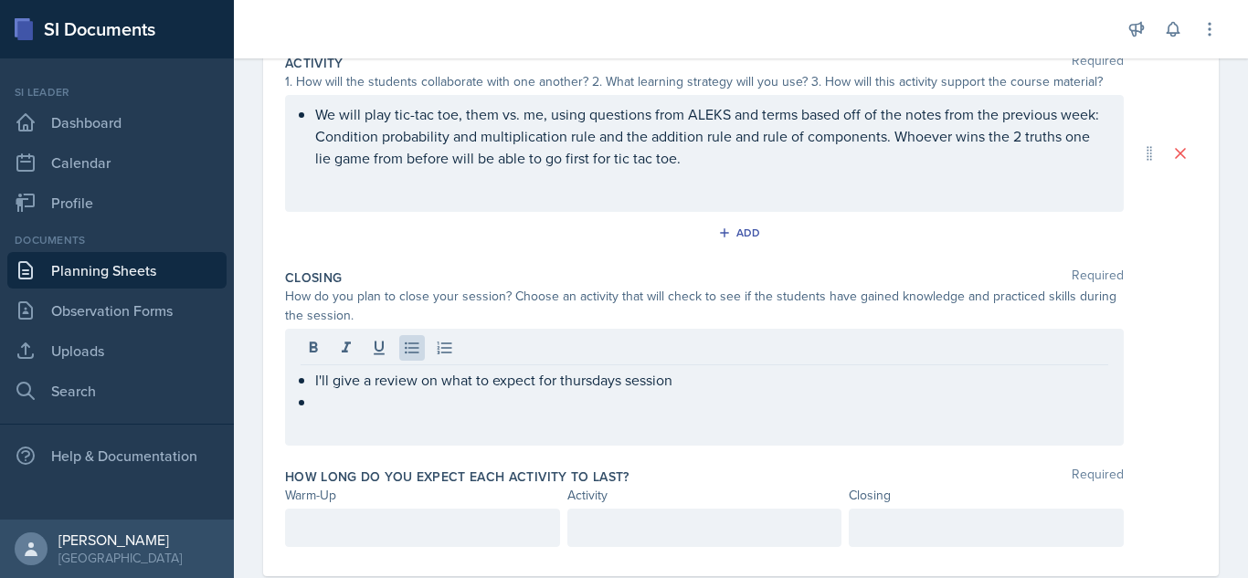
scroll to position [409, 0]
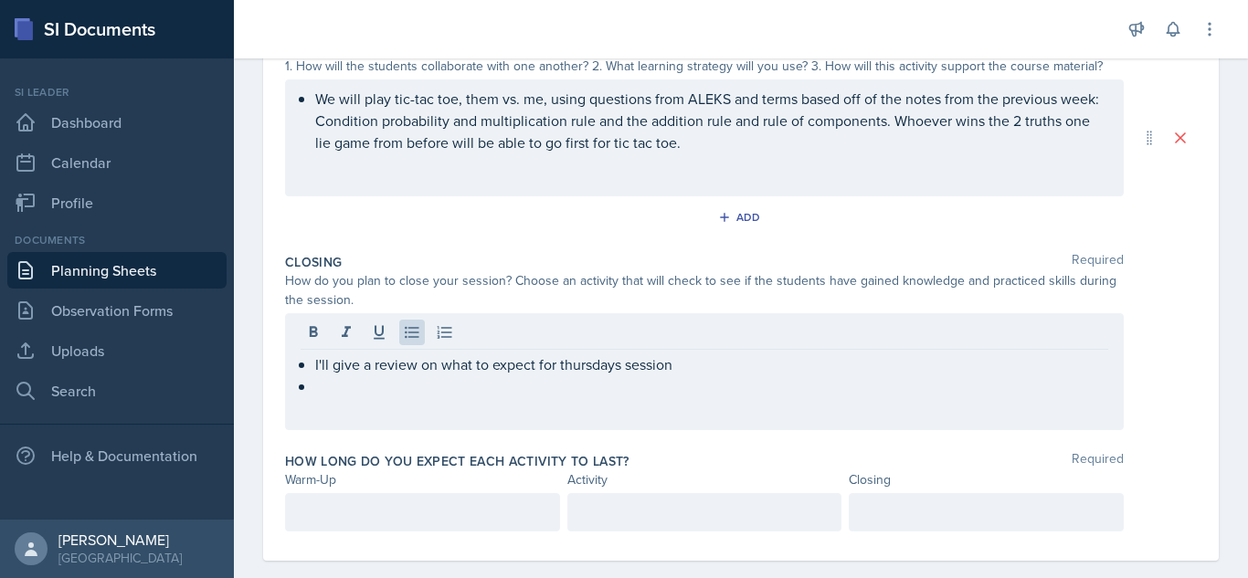
click at [311, 388] on div "I'll give a review on what to expect for thursdays session" at bounding box center [705, 376] width 808 height 44
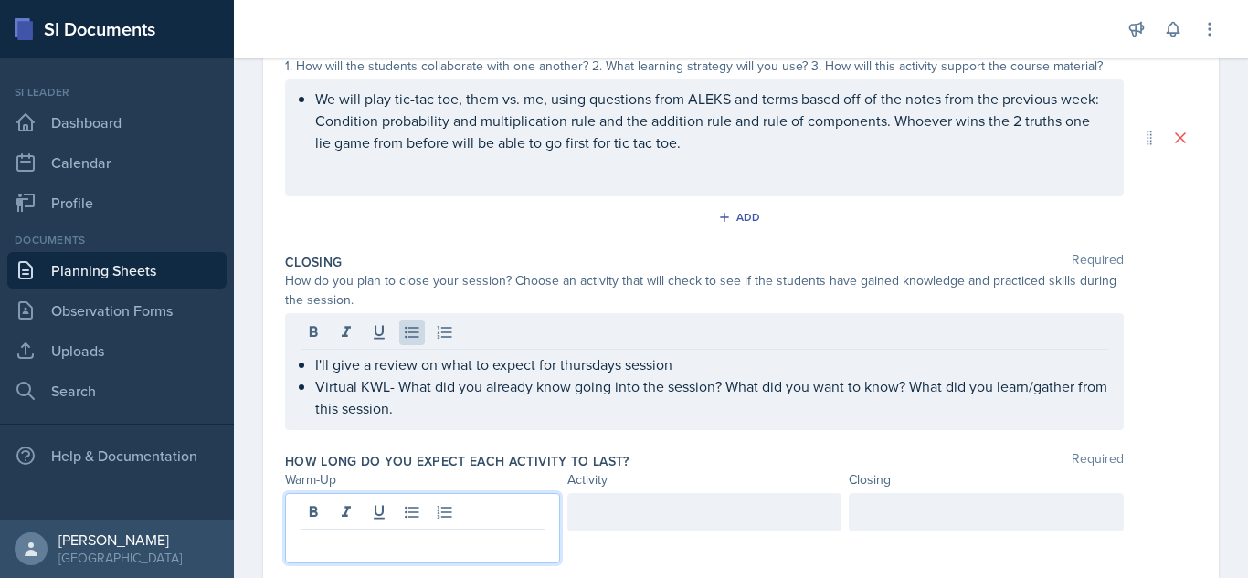
click at [402, 514] on div at bounding box center [422, 528] width 275 height 70
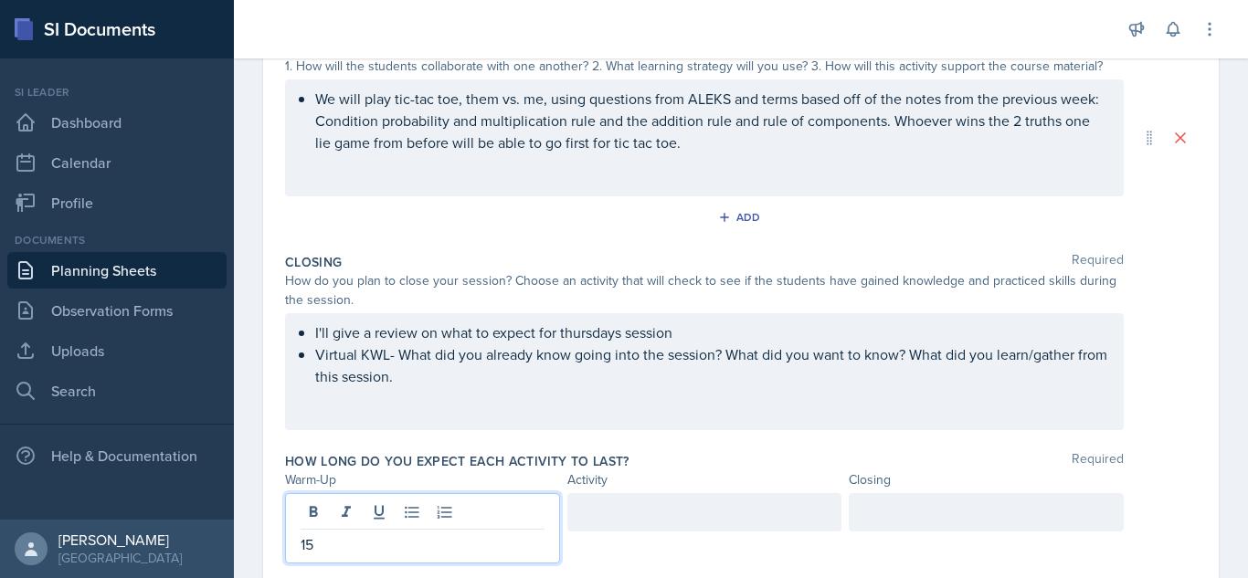
click at [587, 525] on div at bounding box center [704, 512] width 275 height 38
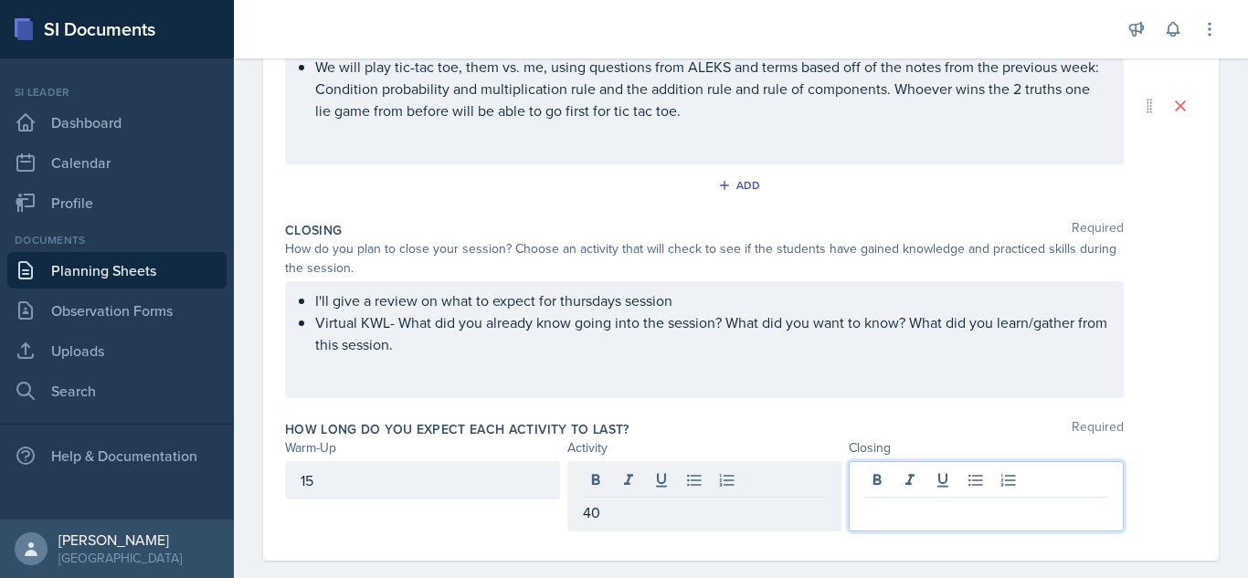
click at [956, 478] on div at bounding box center [986, 496] width 275 height 70
click at [458, 358] on div "I'll give a review on what to expect for thursdays session Virtual KWL- What di…" at bounding box center [704, 339] width 839 height 117
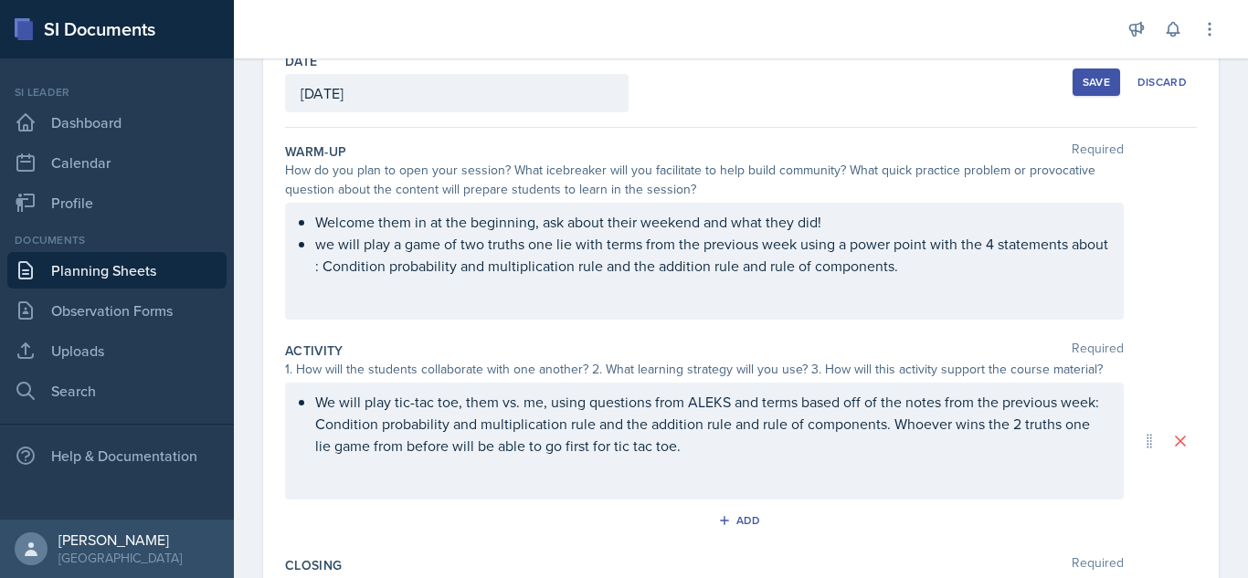
scroll to position [82, 0]
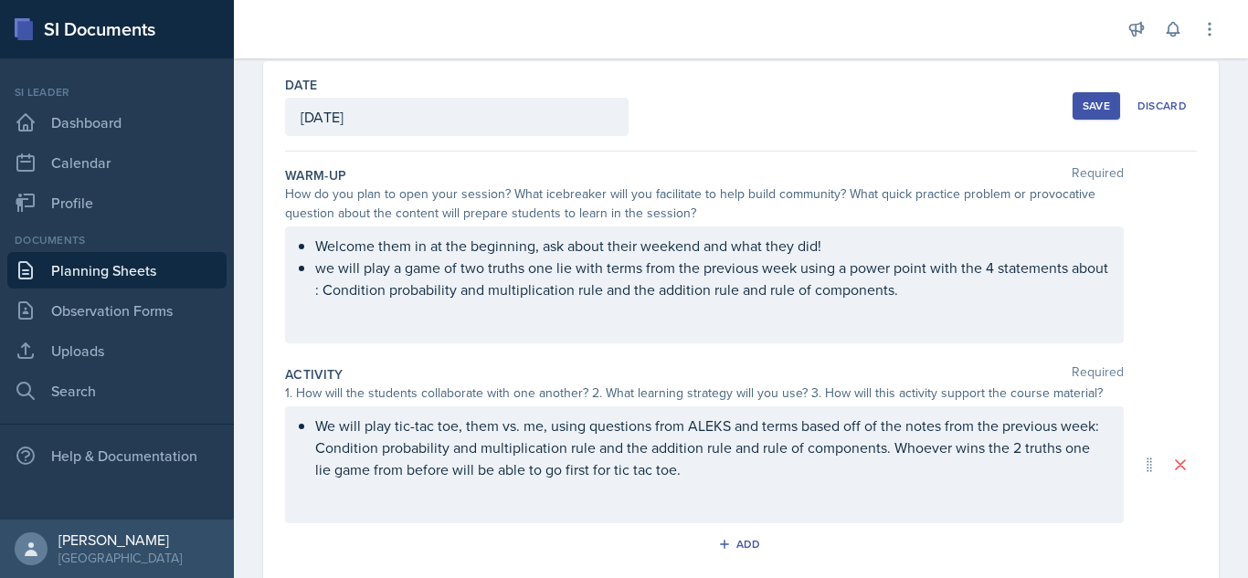
click at [1083, 108] on div "Save" at bounding box center [1096, 106] width 27 height 15
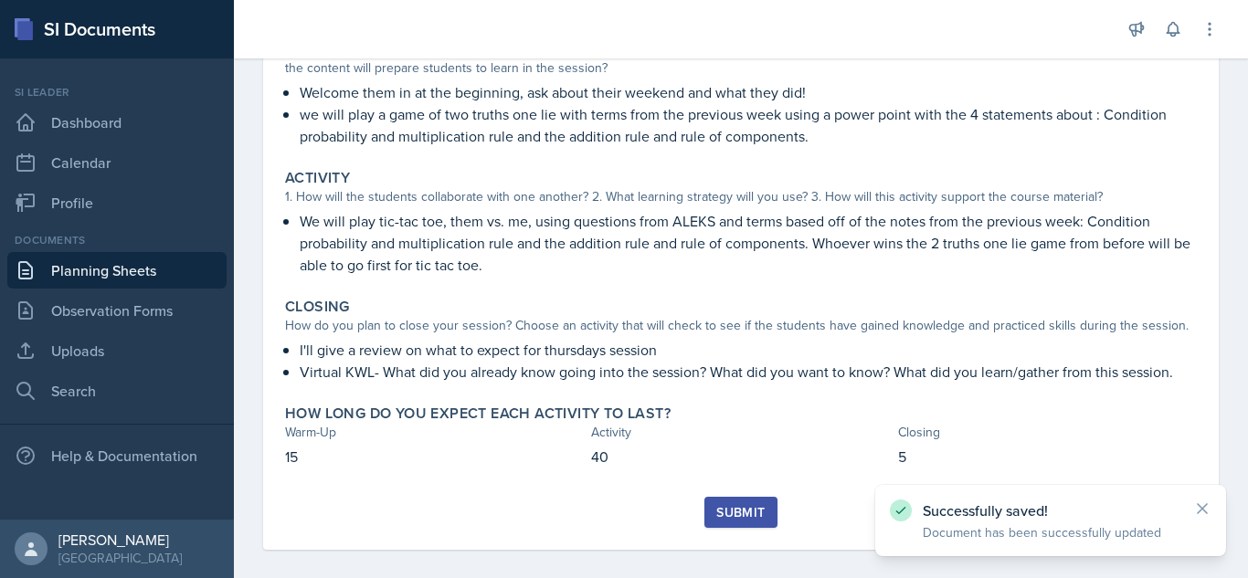
scroll to position [223, 0]
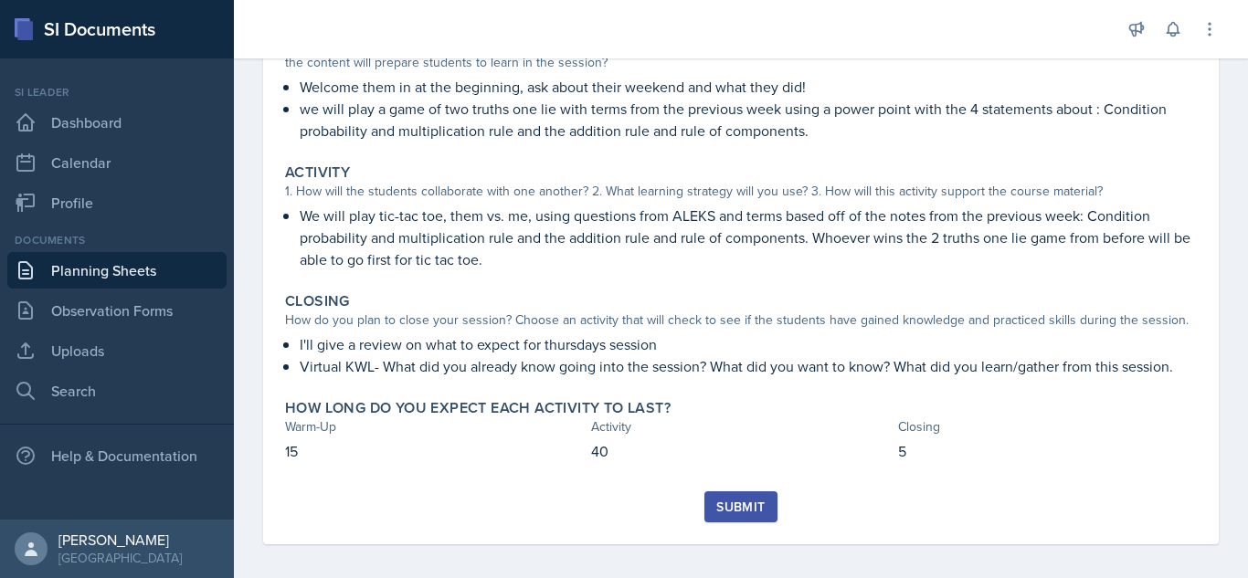
click at [726, 501] on div "Submit" at bounding box center [740, 507] width 48 height 15
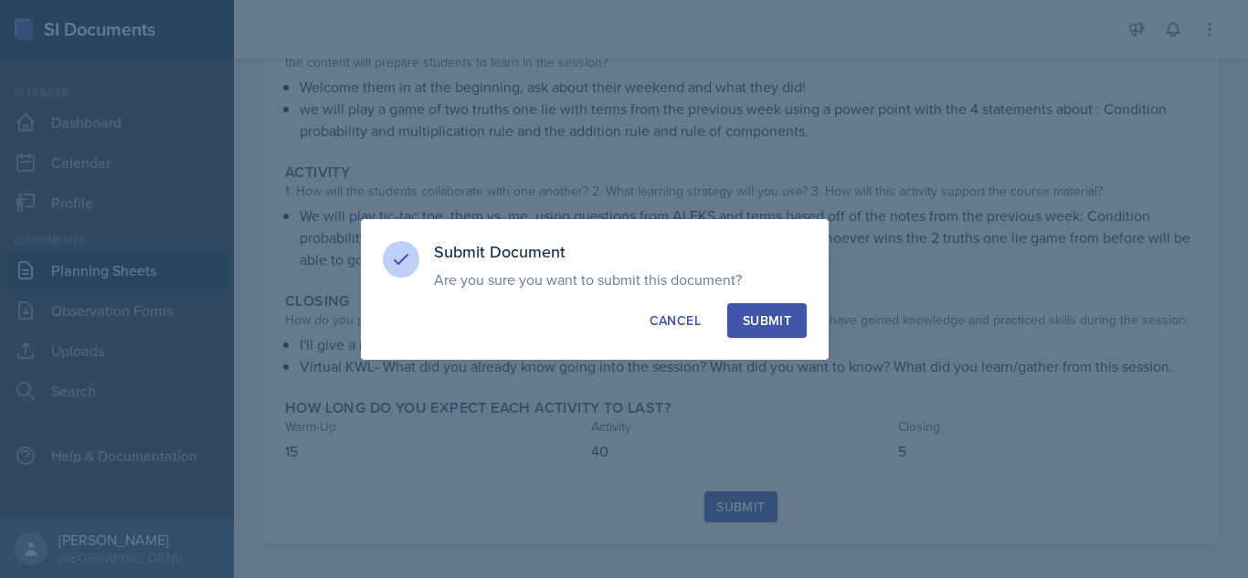
click at [757, 323] on div "Submit" at bounding box center [767, 321] width 48 height 18
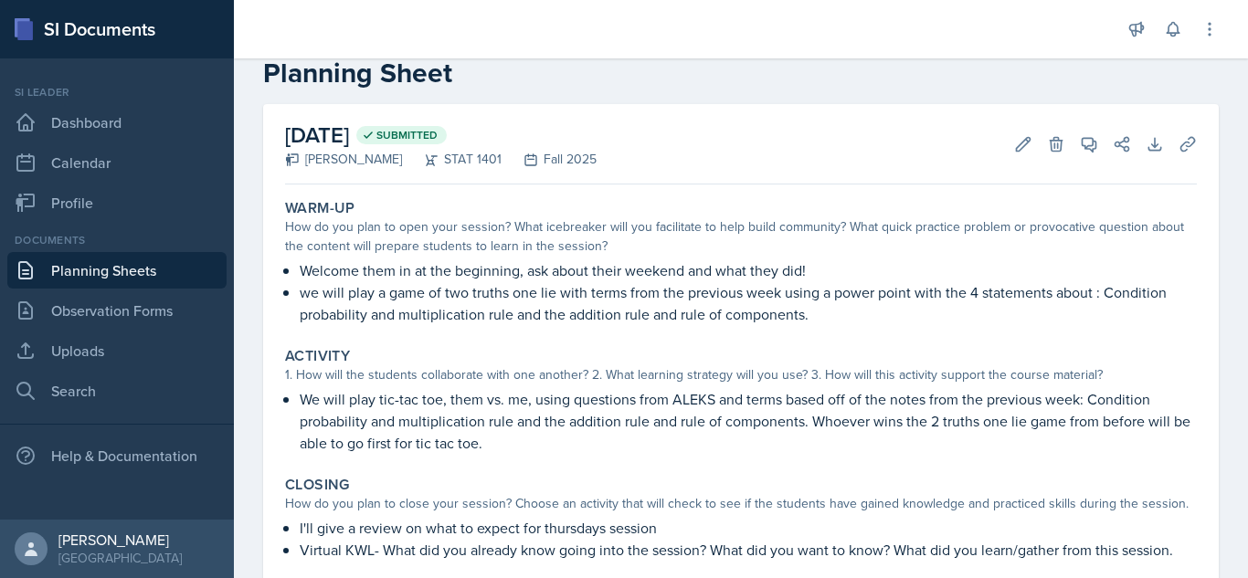
scroll to position [0, 0]
